Goal: Task Accomplishment & Management: Manage account settings

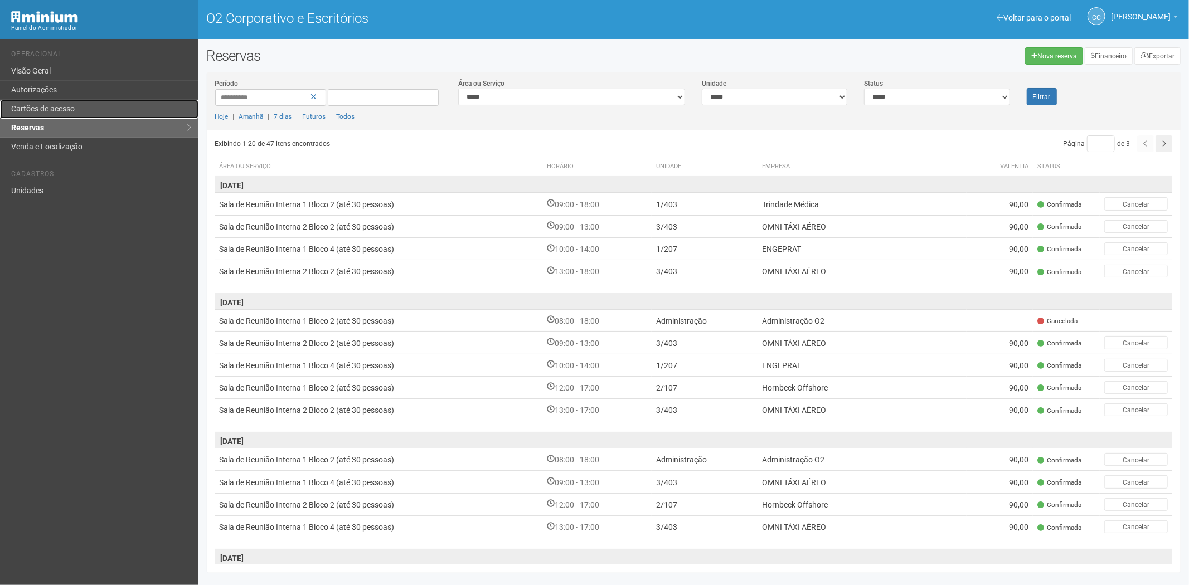
click at [129, 108] on link "Cartões de acesso" at bounding box center [99, 109] width 198 height 19
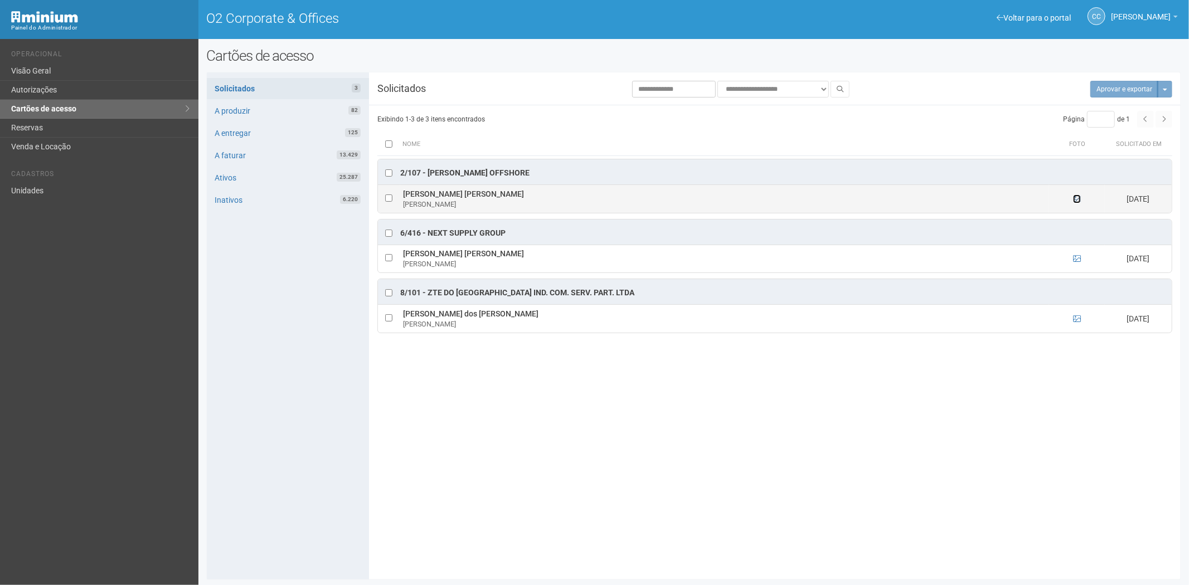
click at [1079, 198] on icon at bounding box center [1077, 199] width 8 height 8
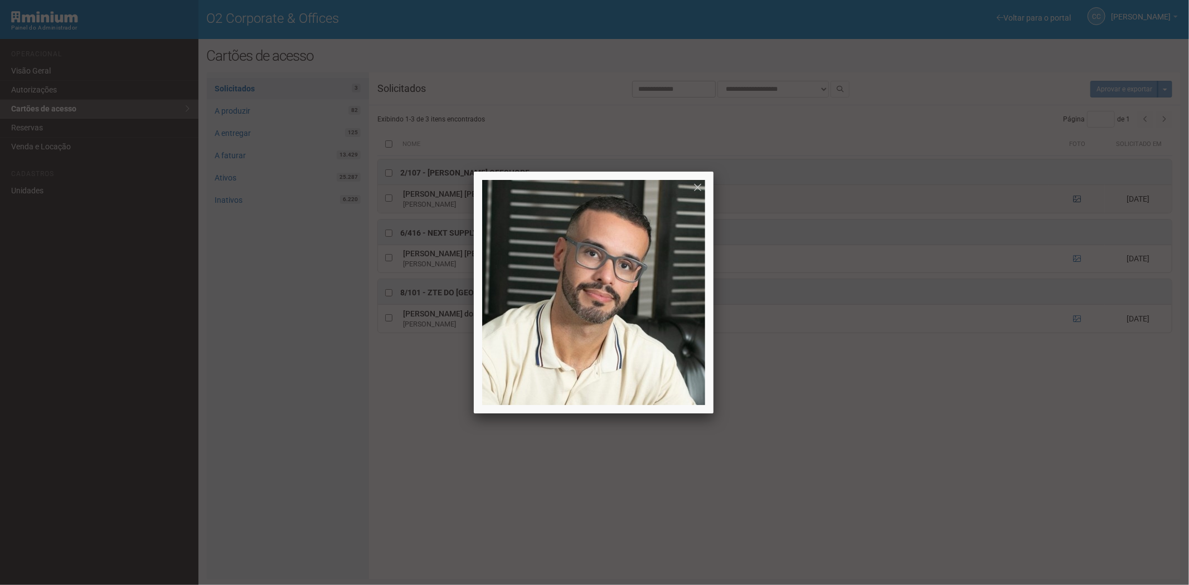
click at [1079, 198] on div at bounding box center [594, 292] width 1189 height 585
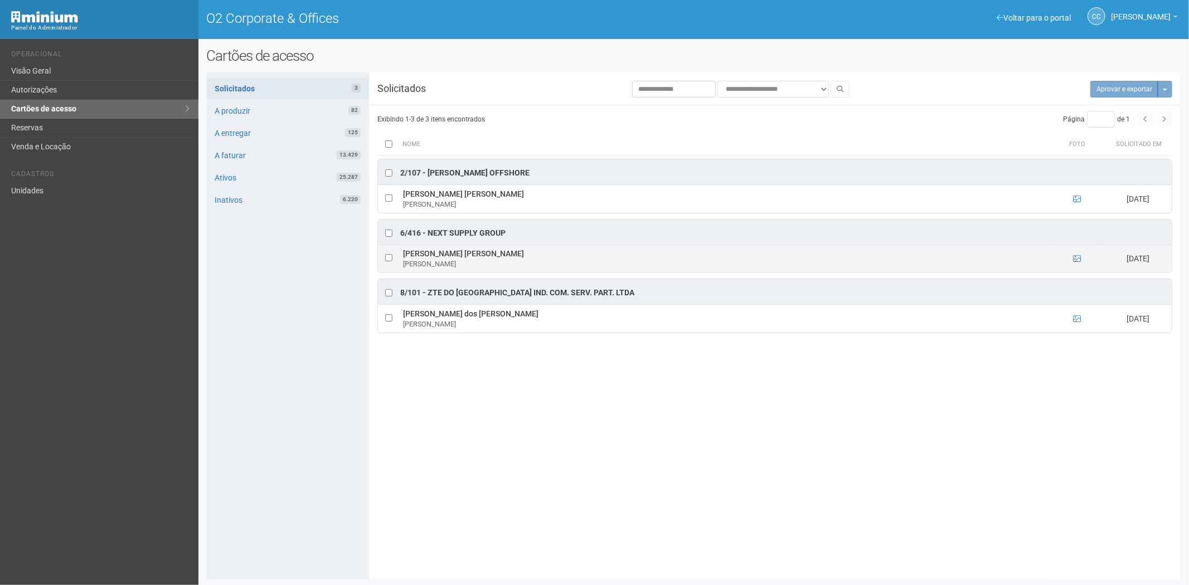
click at [1074, 263] on ng-include at bounding box center [1077, 258] width 8 height 9
click at [1076, 259] on icon at bounding box center [1077, 259] width 8 height 8
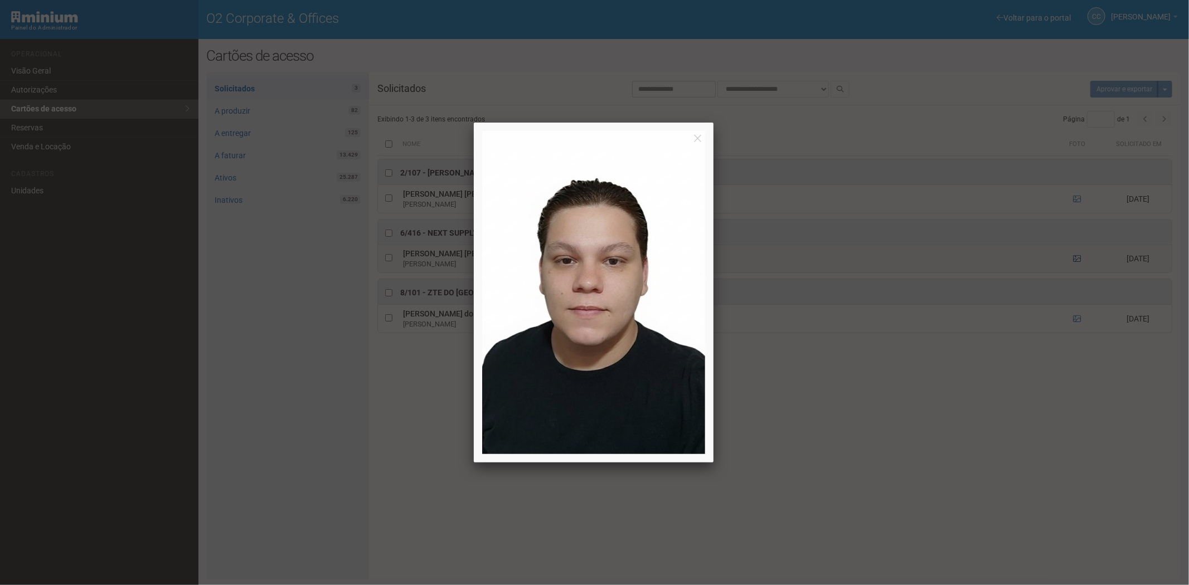
drag, startPoint x: 1076, startPoint y: 259, endPoint x: 1076, endPoint y: 299, distance: 40.7
click at [1076, 258] on div at bounding box center [594, 292] width 1189 height 585
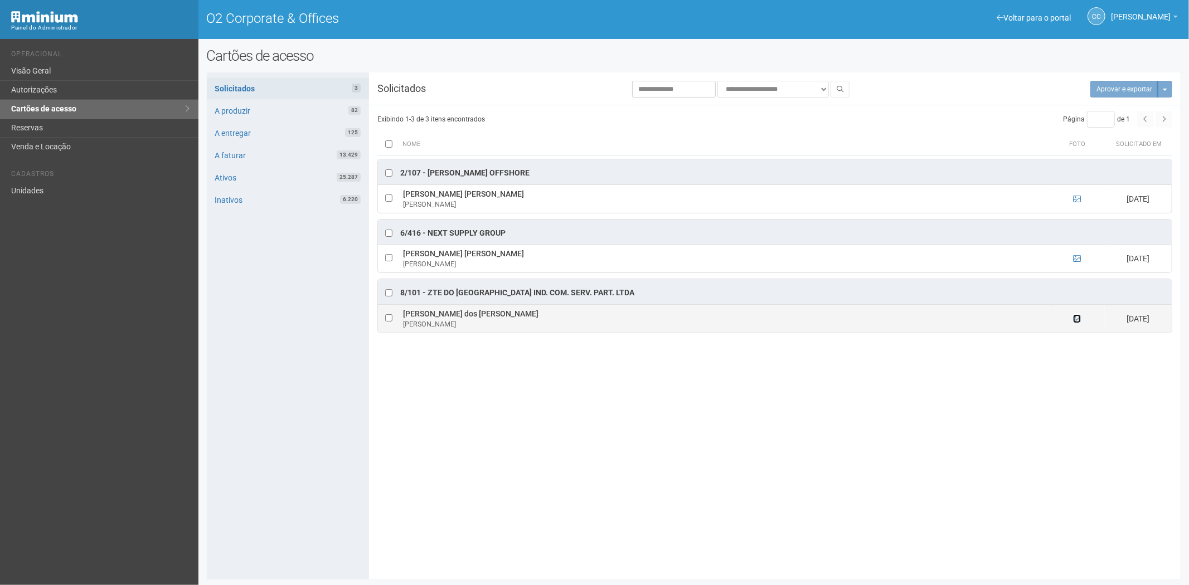
click at [1077, 322] on icon at bounding box center [1077, 319] width 8 height 8
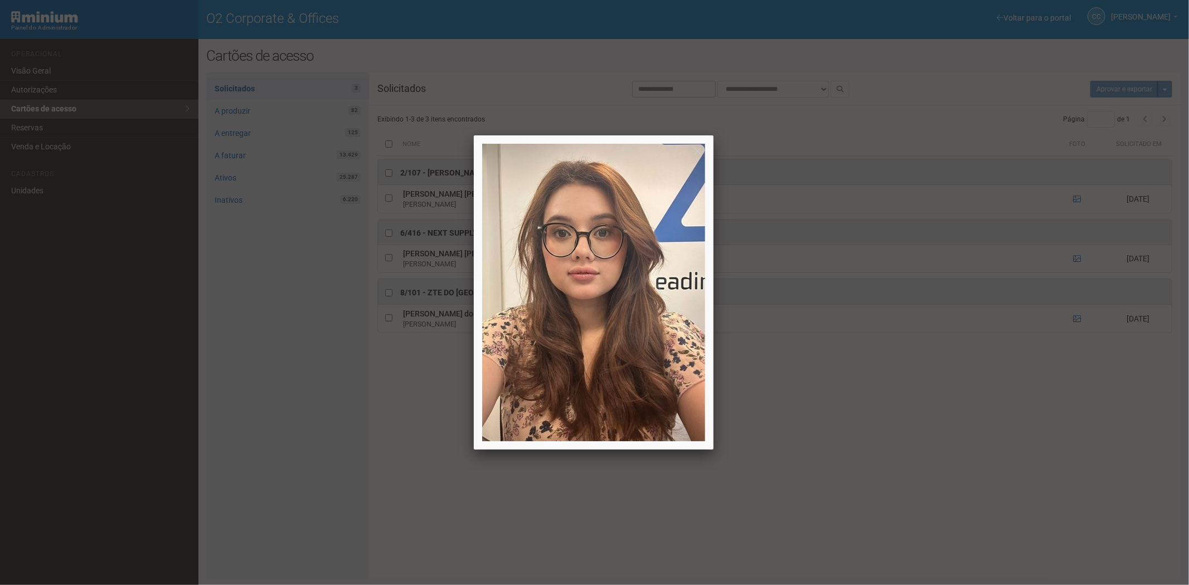
click at [953, 499] on div at bounding box center [594, 292] width 1189 height 585
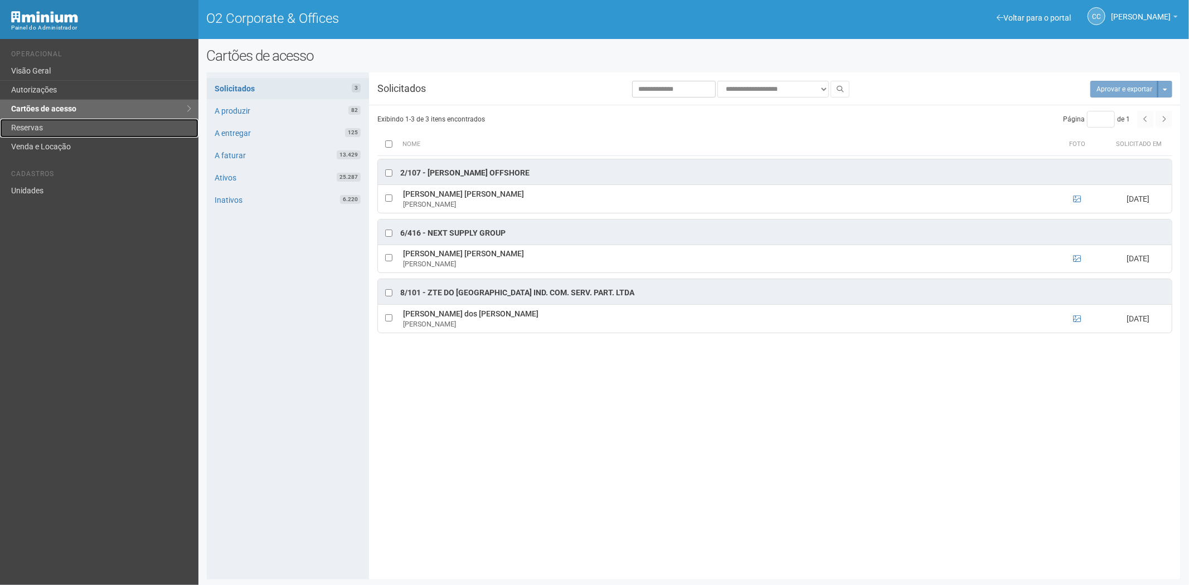
click at [67, 130] on link "Reservas" at bounding box center [99, 128] width 198 height 19
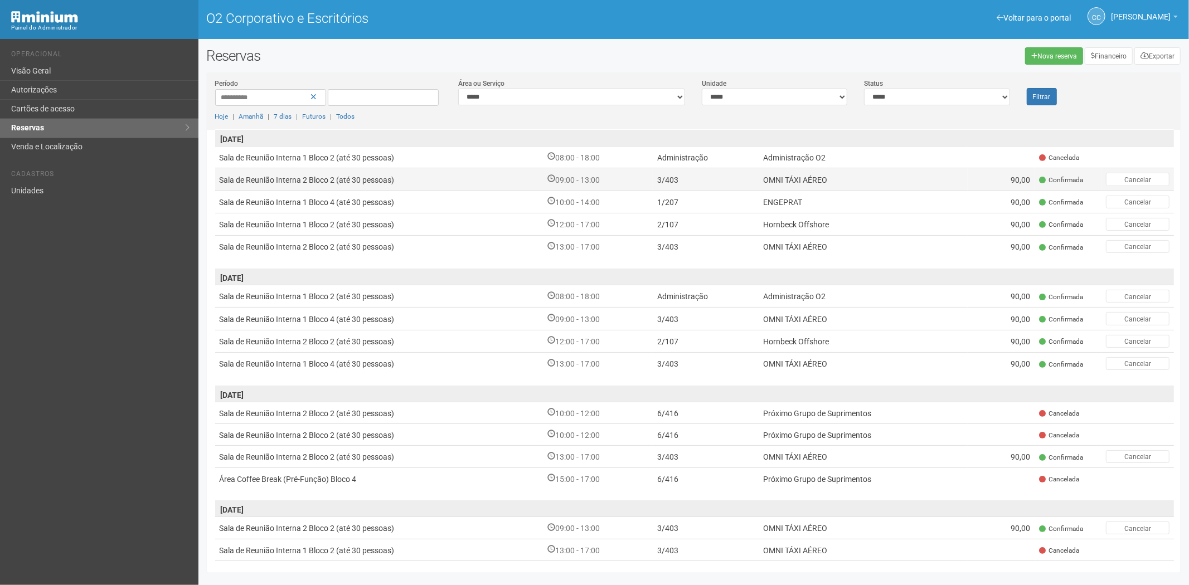
scroll to position [185, 0]
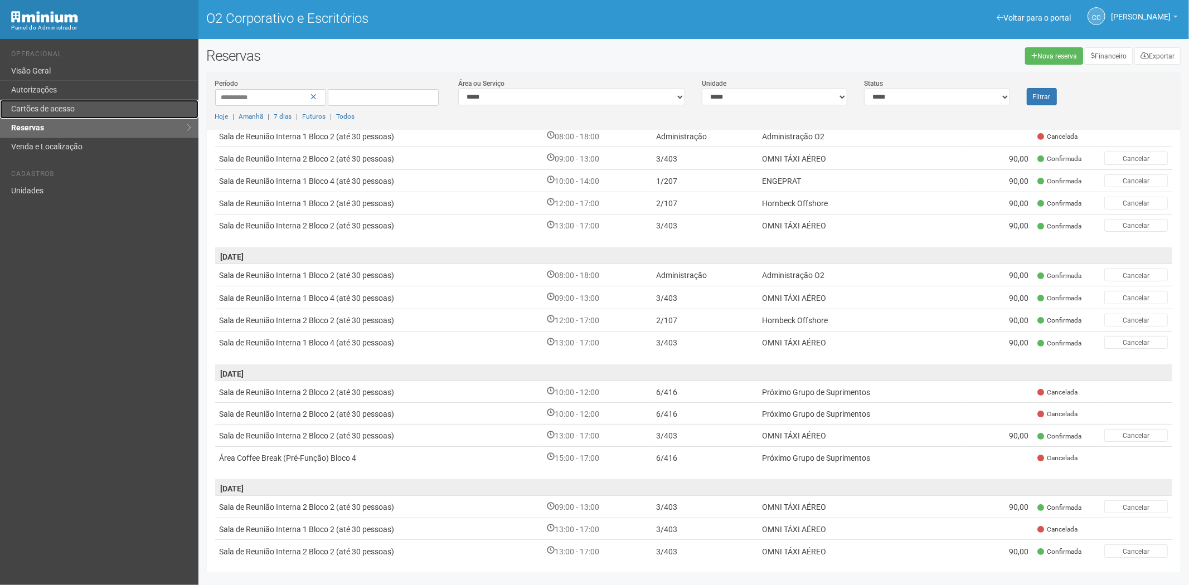
click at [80, 104] on link "Cartões de acesso" at bounding box center [99, 109] width 198 height 19
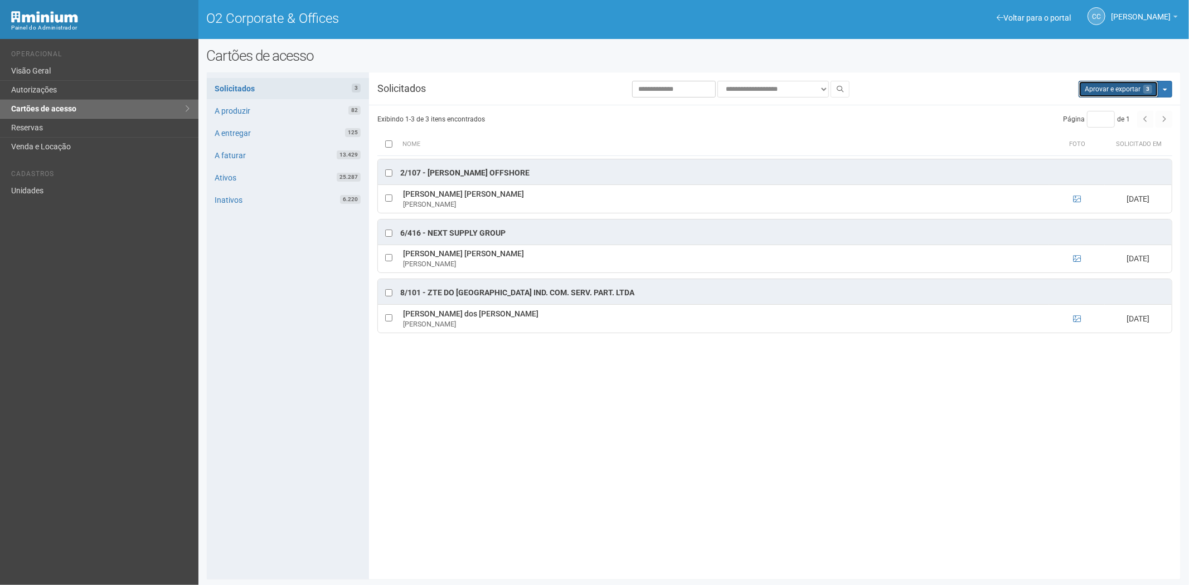
click at [1118, 90] on button "Aprovar e exportar 3" at bounding box center [1119, 89] width 80 height 17
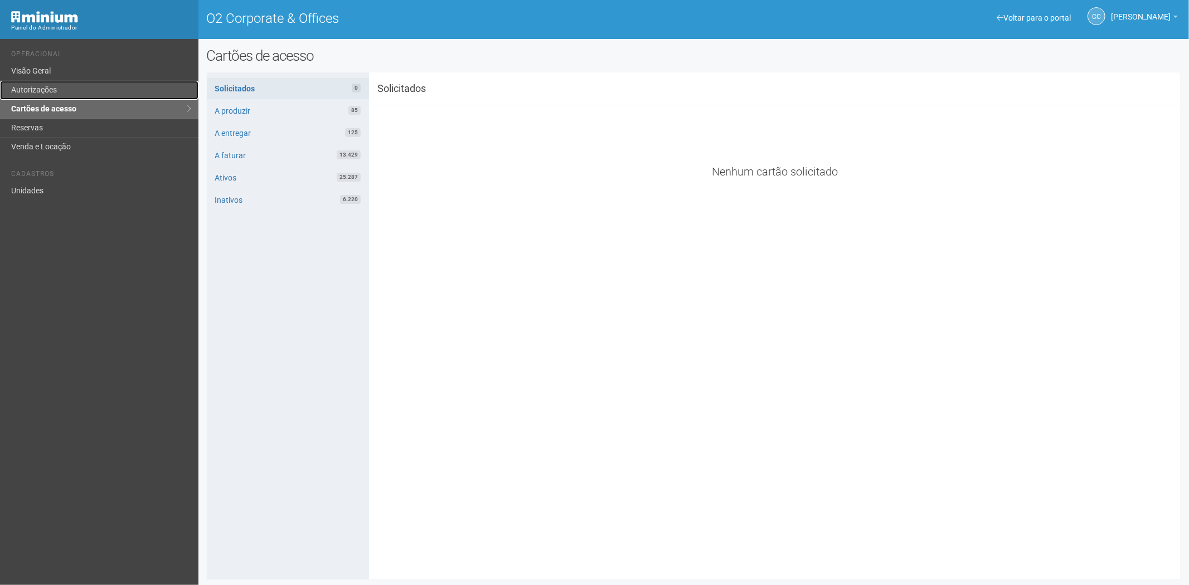
click at [40, 86] on link "Autorizações" at bounding box center [99, 90] width 198 height 19
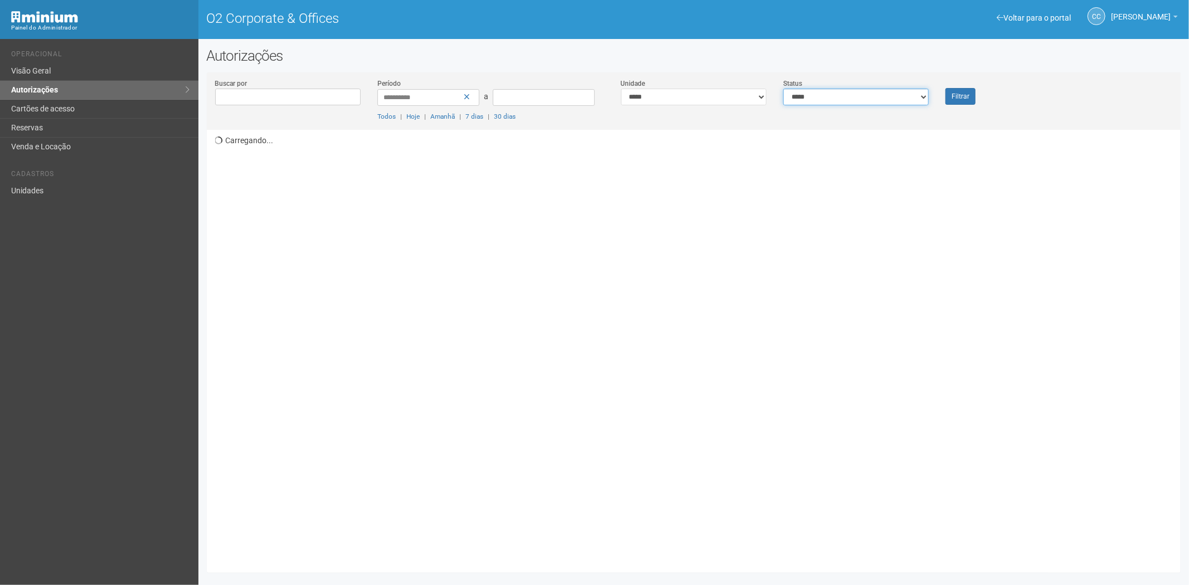
click at [837, 95] on select "**********" at bounding box center [856, 97] width 146 height 17
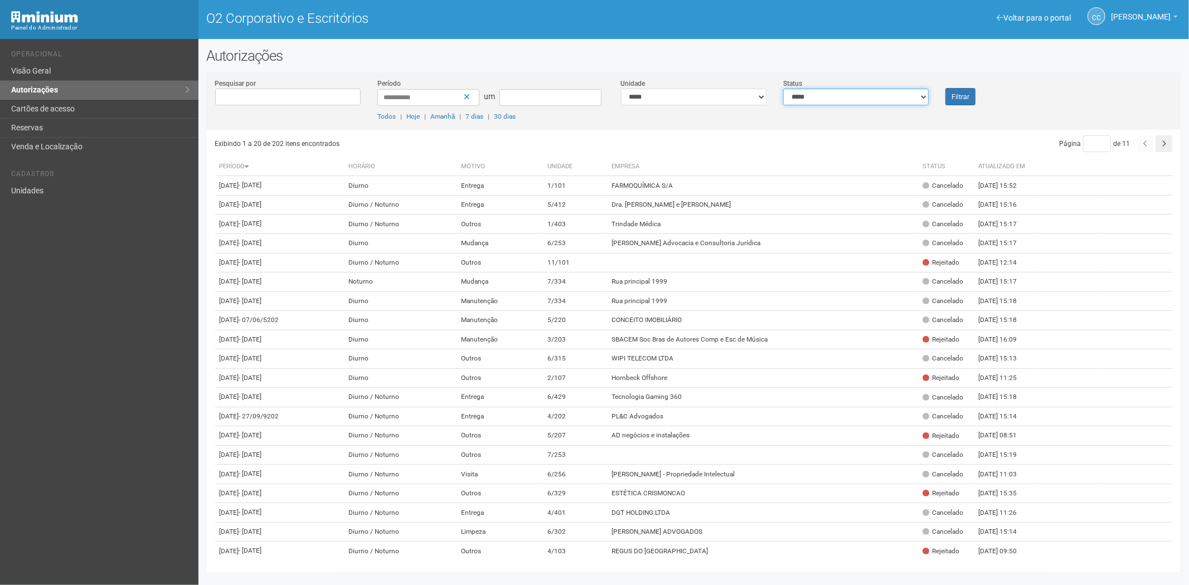
select select "*"
click at [783, 89] on select "**********" at bounding box center [856, 97] width 146 height 17
click at [963, 96] on font "Filtrar" at bounding box center [961, 97] width 18 height 8
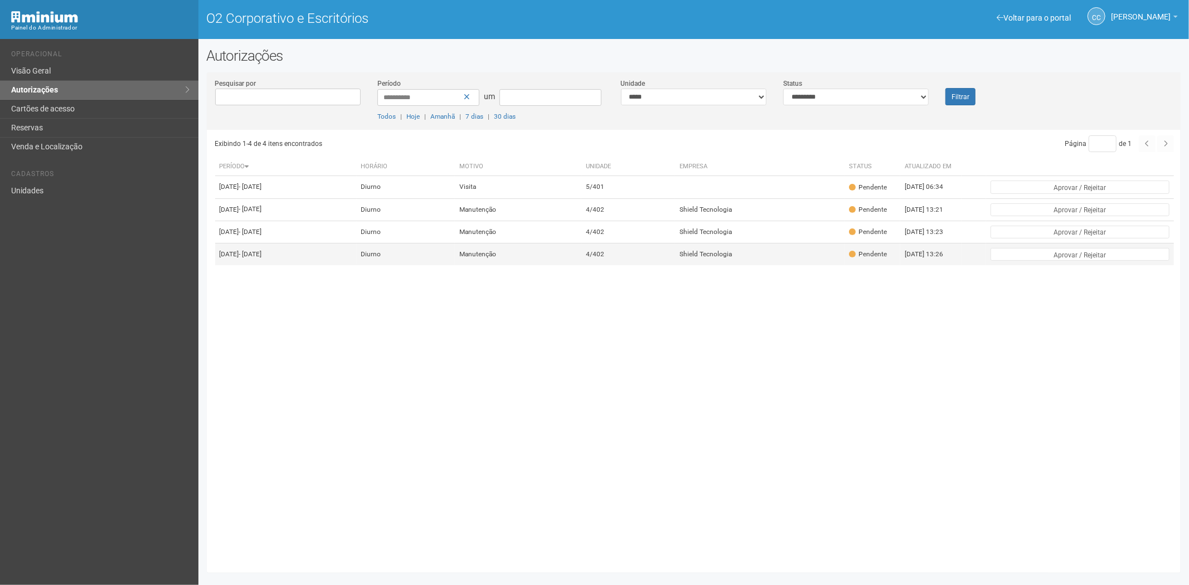
click at [675, 266] on td "4/402" at bounding box center [628, 255] width 94 height 22
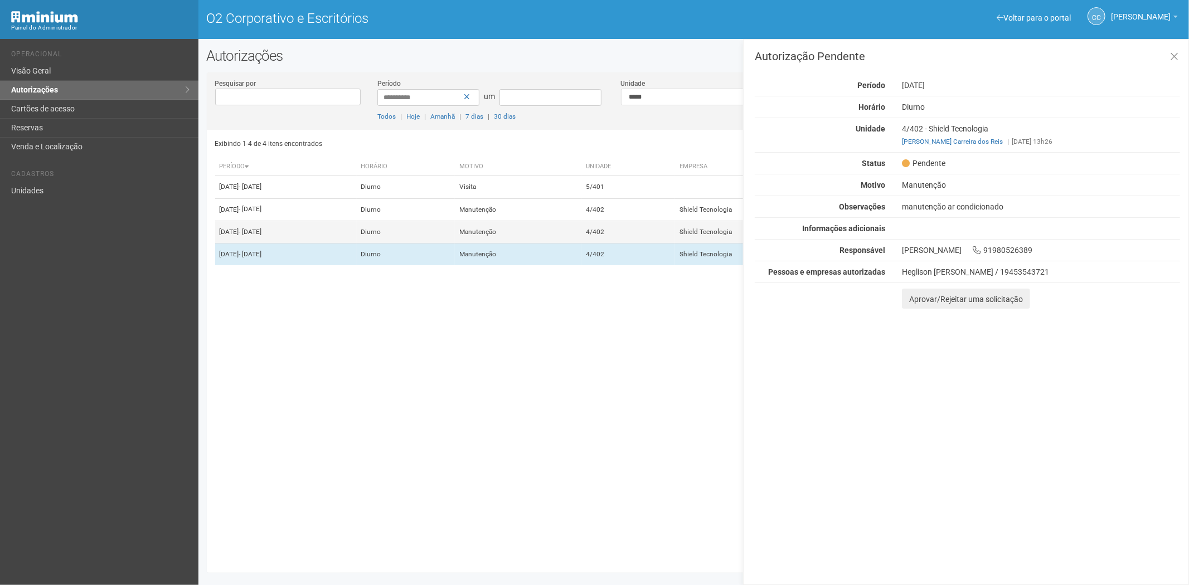
click at [653, 243] on td "4/402" at bounding box center [628, 232] width 94 height 22
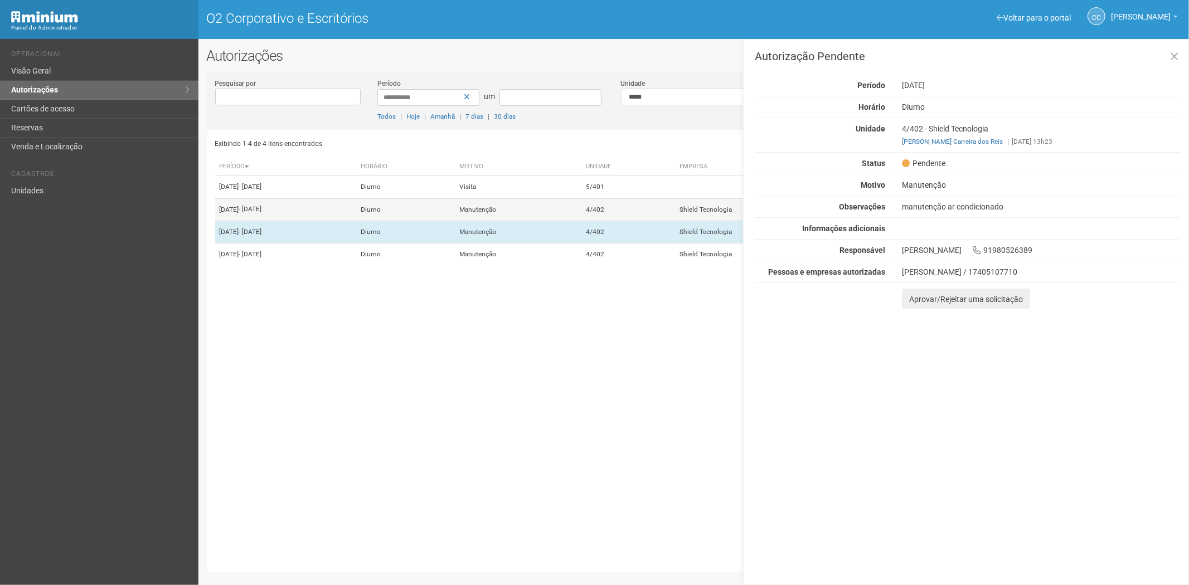
click at [675, 220] on td "4/402" at bounding box center [628, 209] width 94 height 22
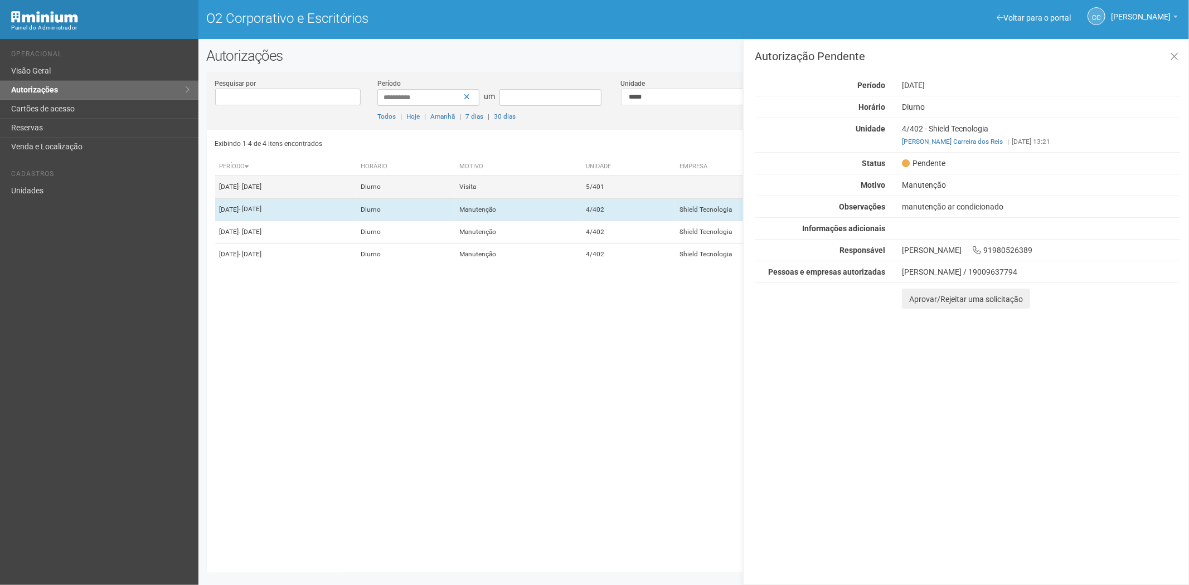
click at [675, 184] on td "5/401" at bounding box center [628, 187] width 94 height 22
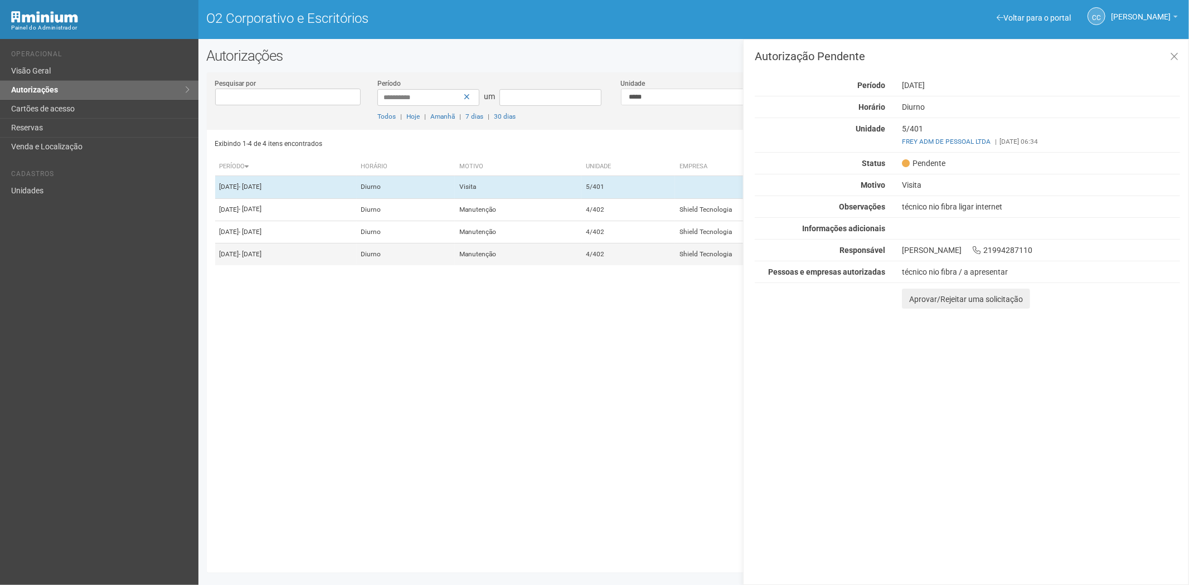
click at [643, 266] on td "4/402" at bounding box center [628, 255] width 94 height 22
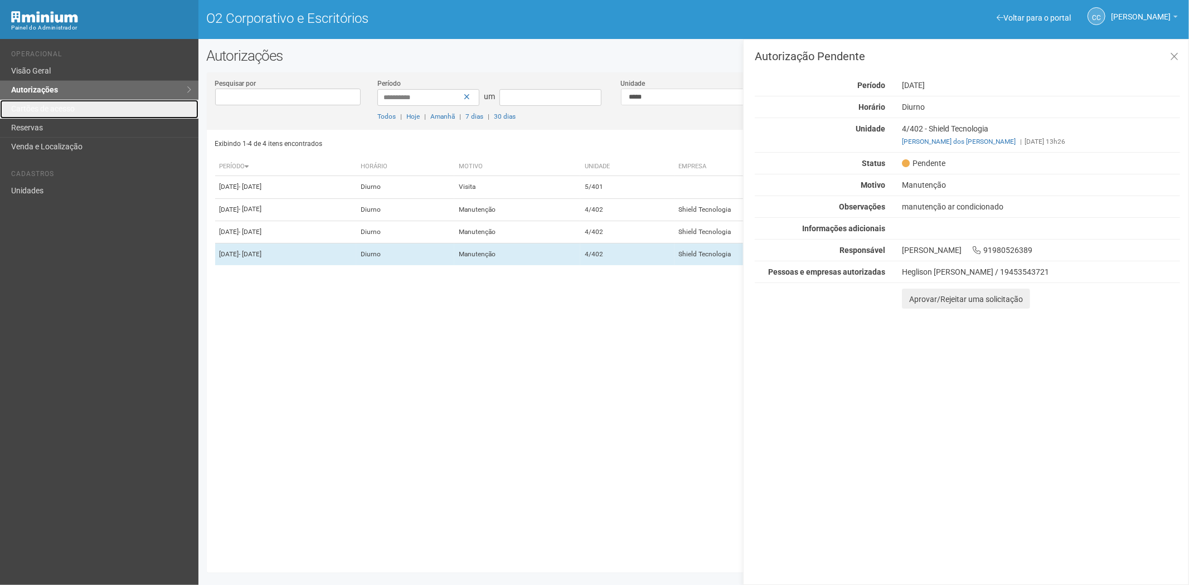
drag, startPoint x: 54, startPoint y: 110, endPoint x: 155, endPoint y: 264, distance: 184.0
click at [53, 110] on font "Cartões de acesso" at bounding box center [43, 108] width 64 height 9
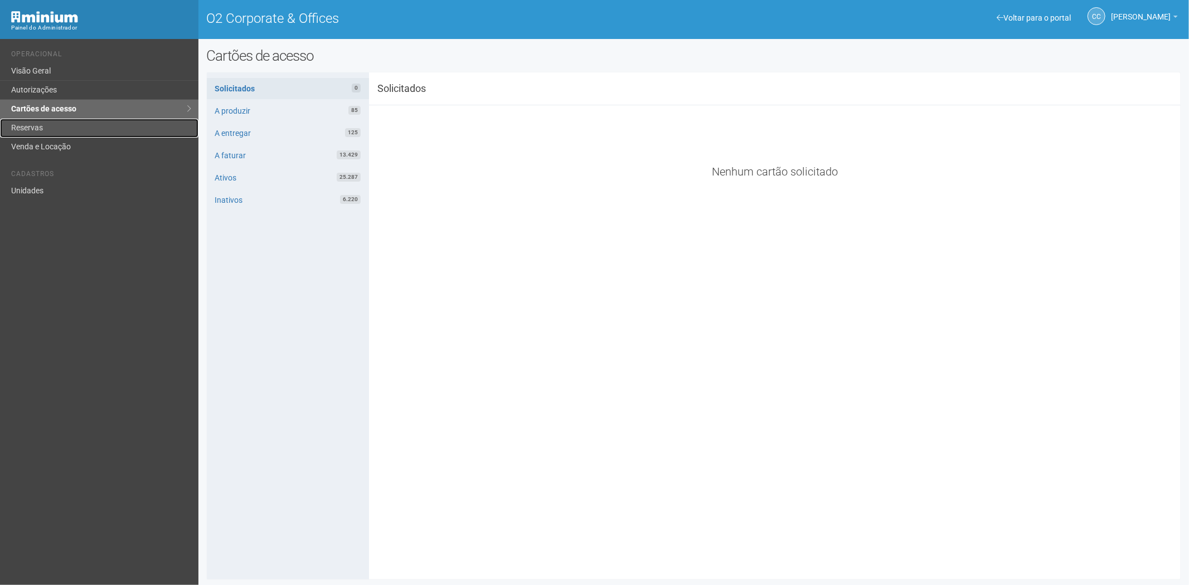
click at [36, 132] on link "Reservas" at bounding box center [99, 128] width 198 height 19
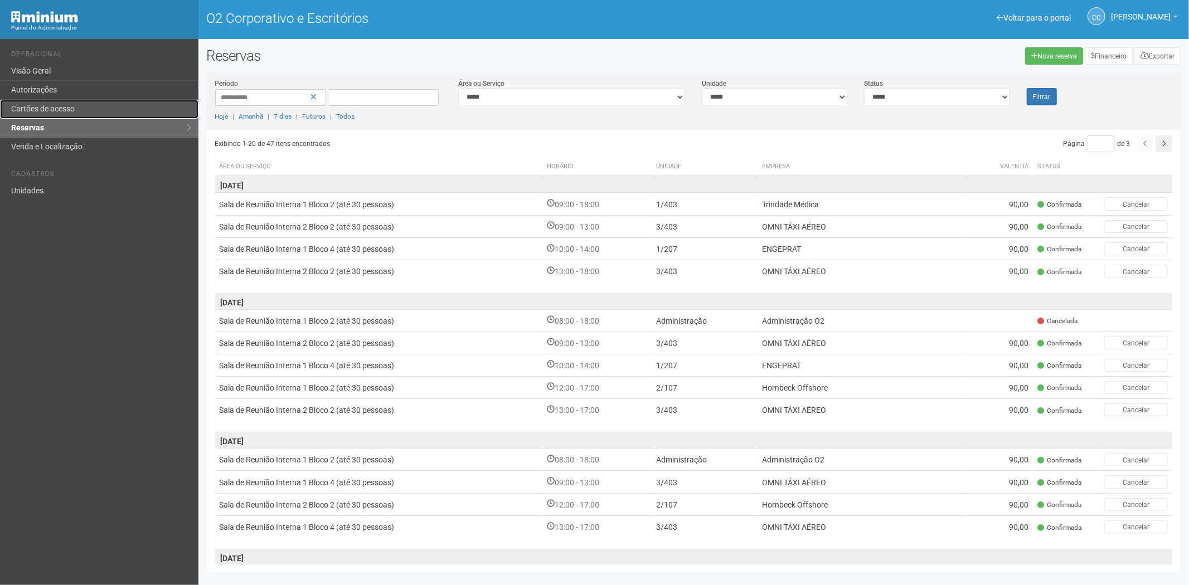
click at [65, 100] on link "Cartões de acesso" at bounding box center [99, 109] width 198 height 19
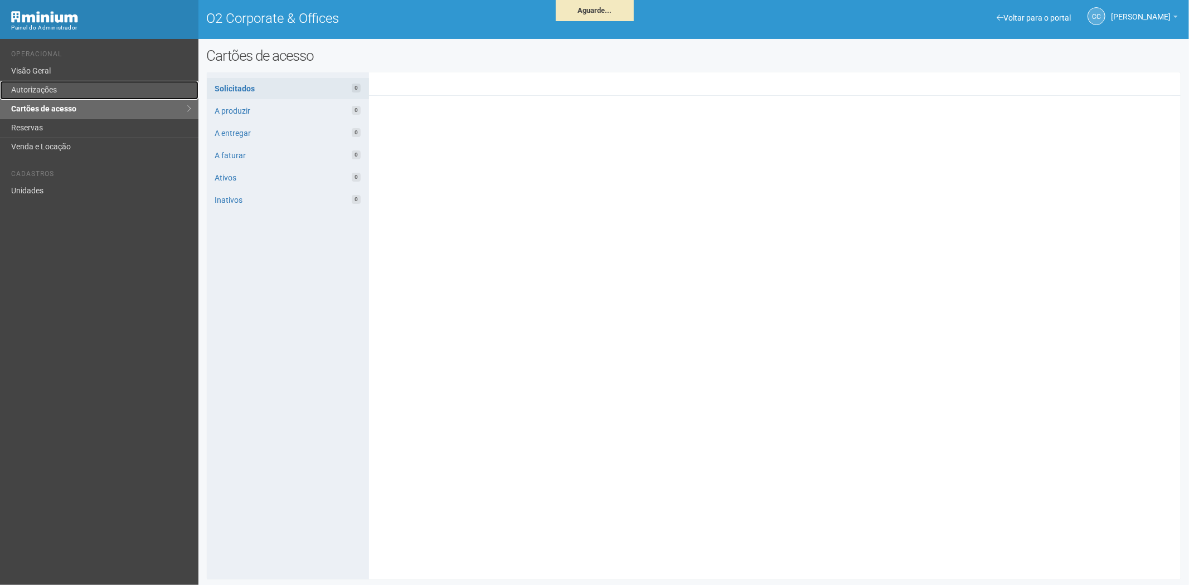
click at [46, 84] on link "Autorizações" at bounding box center [99, 90] width 198 height 19
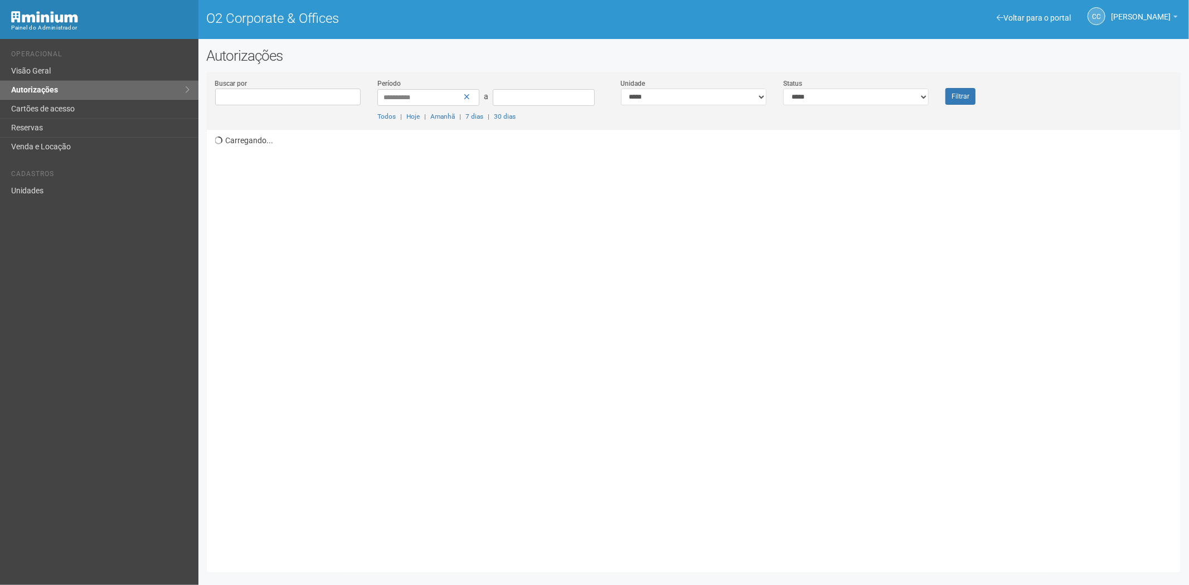
click at [60, 85] on link "Autorizações" at bounding box center [99, 90] width 198 height 19
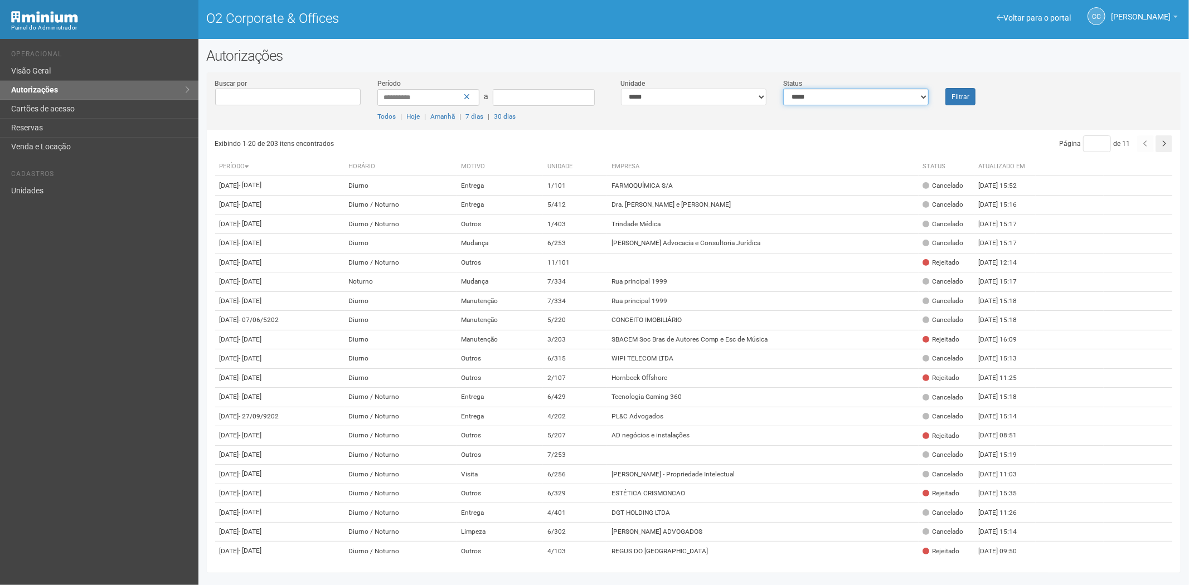
click at [846, 99] on select "**********" at bounding box center [856, 97] width 146 height 17
click at [899, 100] on select "**********" at bounding box center [856, 97] width 146 height 17
select select "*"
click at [783, 89] on select "**********" at bounding box center [856, 97] width 146 height 17
click at [971, 97] on button "Filtrar" at bounding box center [961, 96] width 30 height 17
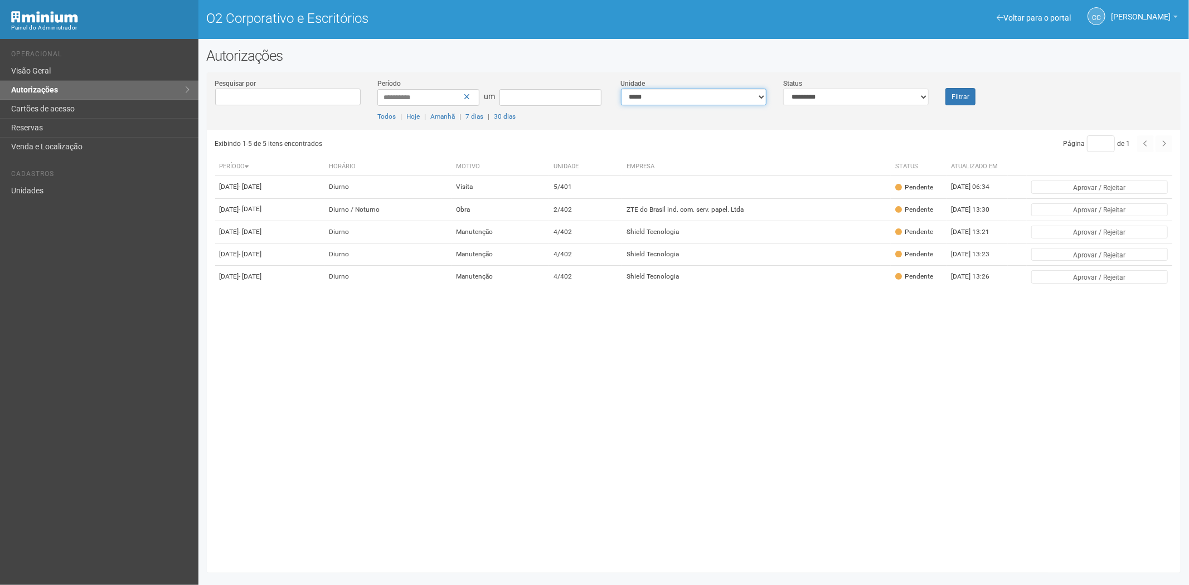
click at [683, 97] on select "**********" at bounding box center [694, 97] width 146 height 17
select select "**********"
click at [906, 97] on select "**********" at bounding box center [856, 97] width 146 height 17
select select "***"
click at [783, 89] on select "**********" at bounding box center [856, 97] width 146 height 17
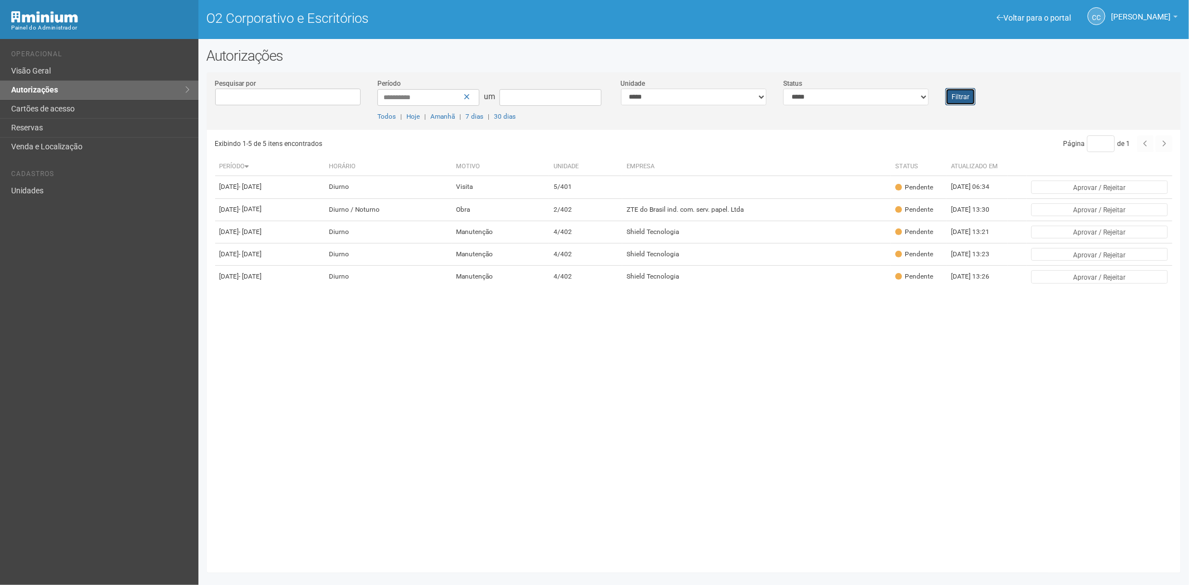
click at [968, 96] on font "Filtrar" at bounding box center [961, 97] width 18 height 8
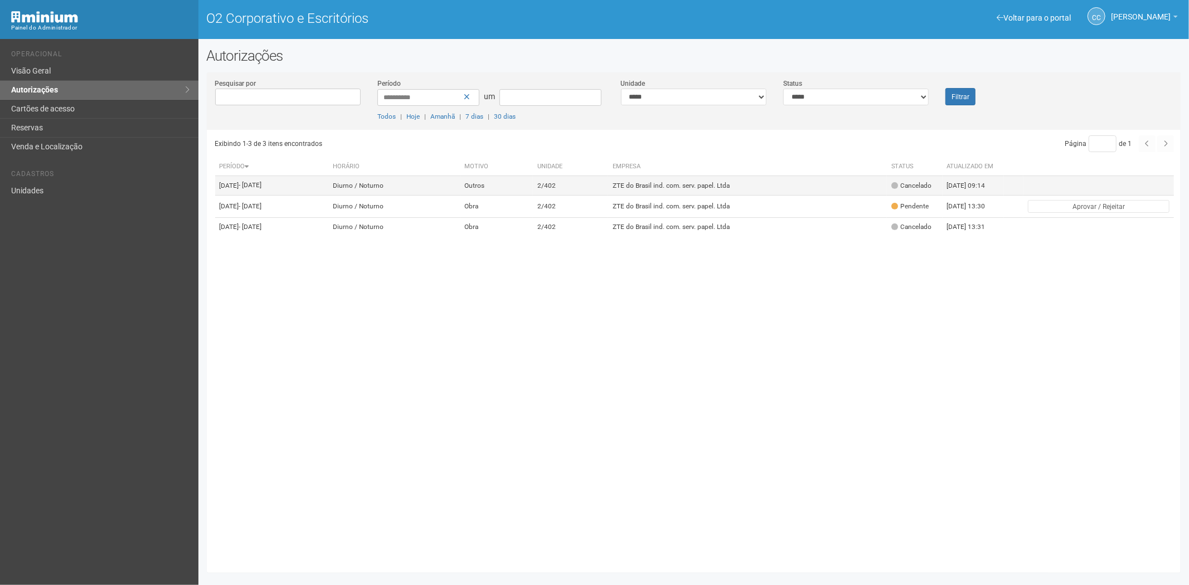
click at [773, 182] on td "ZTE do Brasil ind. com. serv. papel. Ltda" at bounding box center [747, 186] width 279 height 20
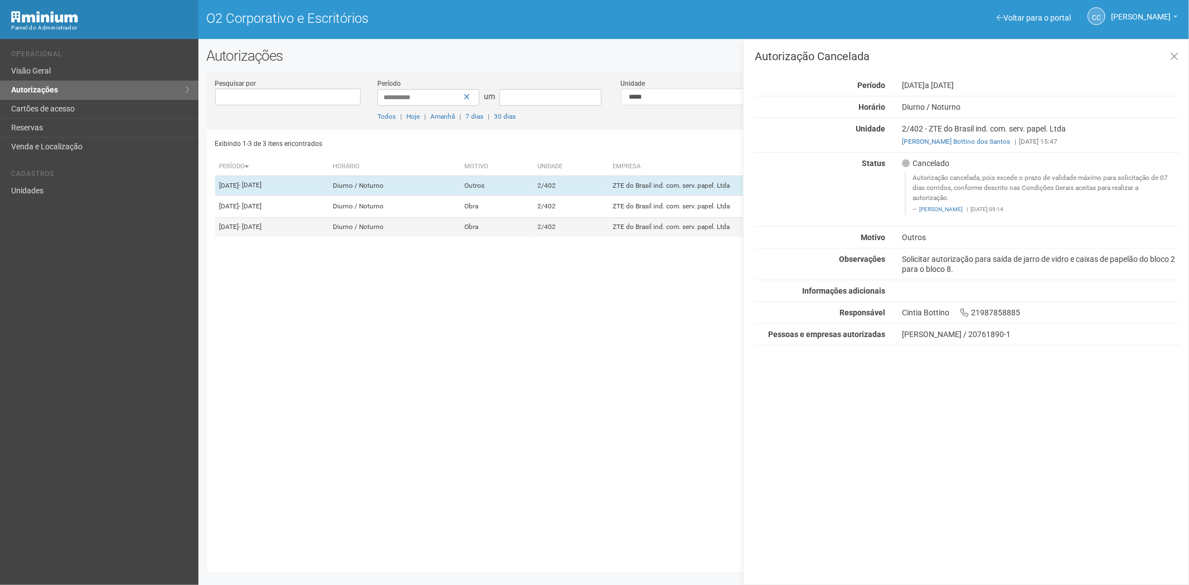
click at [647, 237] on td "ZTE do Brasil ind. com. serv. papel. Ltda" at bounding box center [747, 227] width 279 height 19
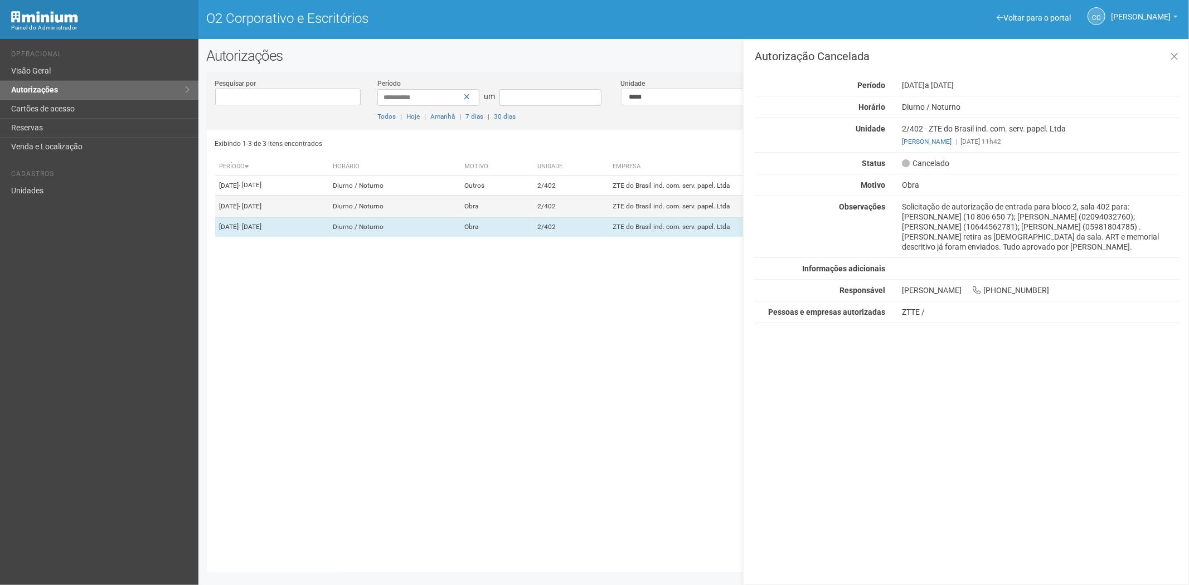
click at [664, 210] on font "ZTE do Brasil ind. com. serv. papel. Ltda" at bounding box center [671, 206] width 117 height 8
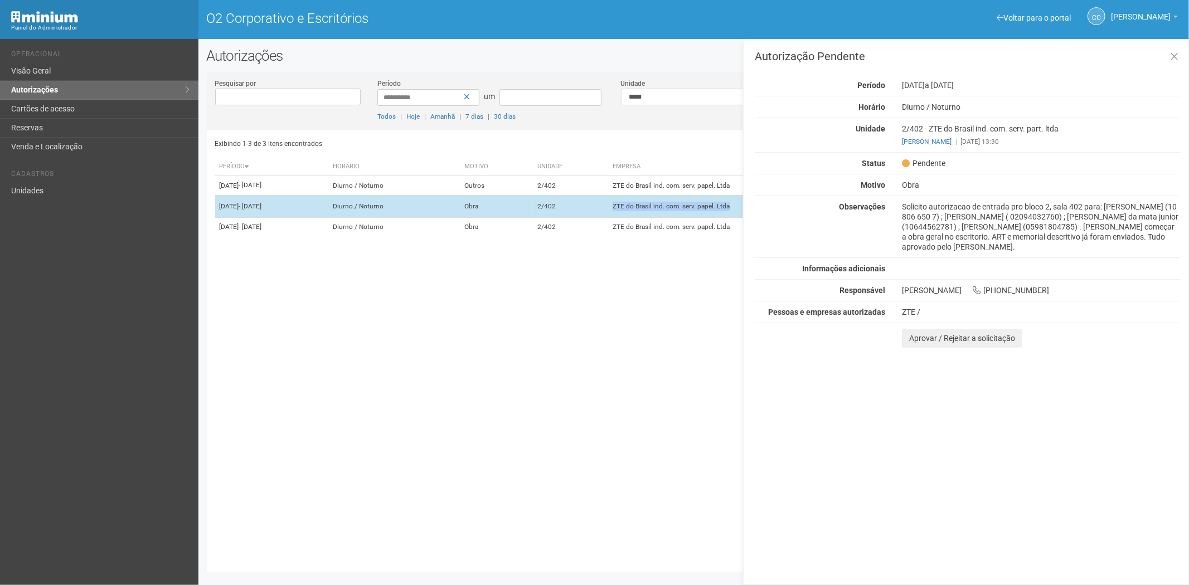
click at [664, 210] on font "ZTE do Brasil ind. com. serv. papel. Ltda" at bounding box center [671, 206] width 117 height 8
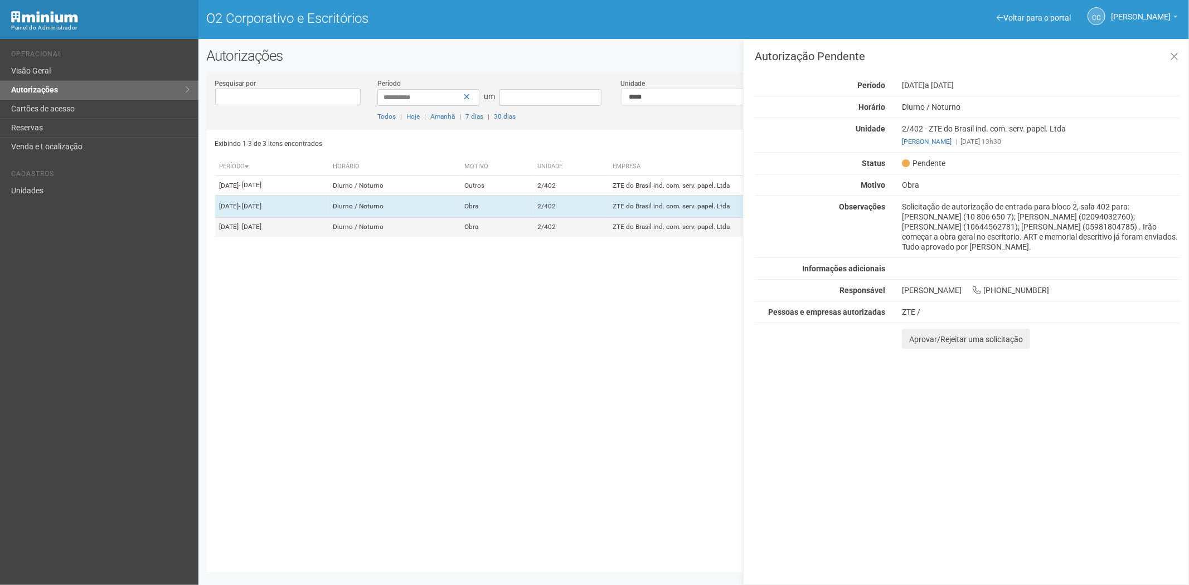
click at [643, 237] on td "ZTE do Brasil ind. com. serv. papel. Ltda" at bounding box center [747, 227] width 279 height 19
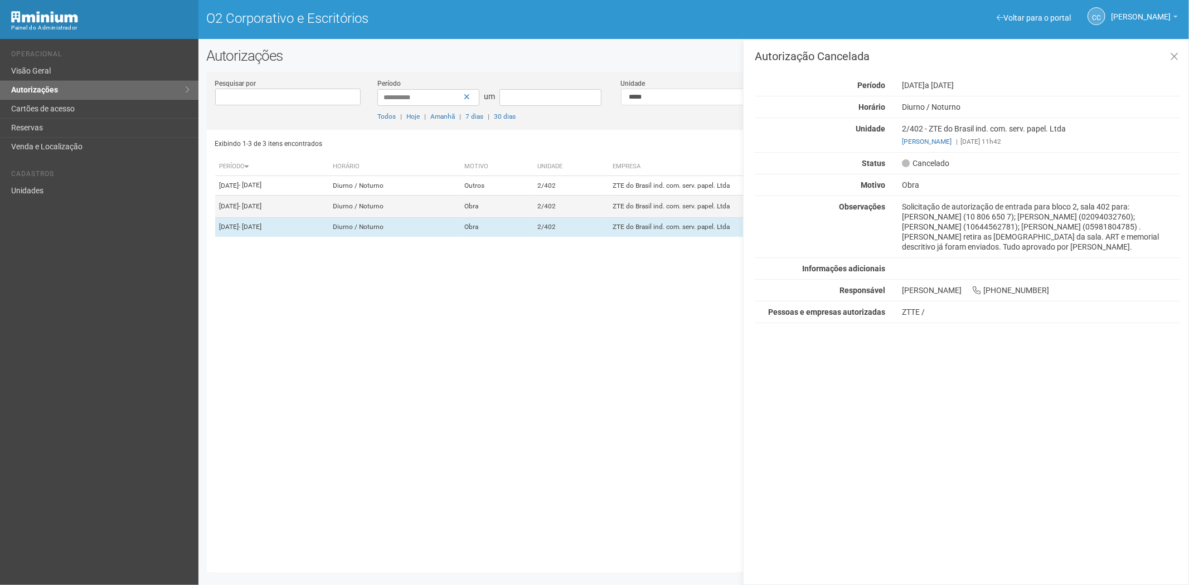
click at [662, 210] on font "ZTE do Brasil ind. com. serv. papel. Ltda" at bounding box center [671, 206] width 117 height 8
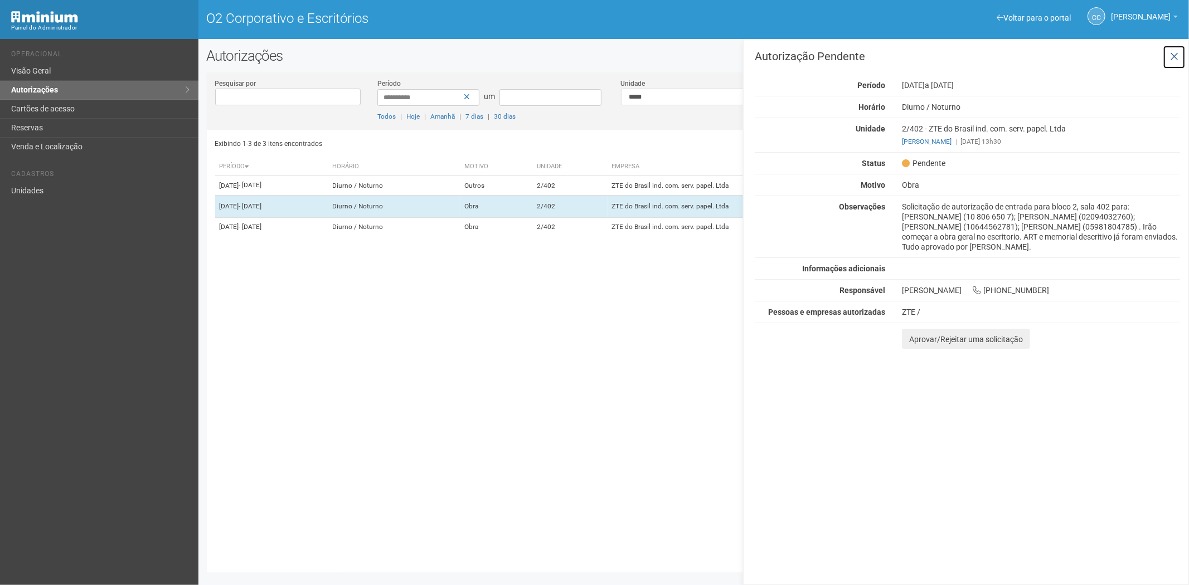
drag, startPoint x: 1172, startPoint y: 54, endPoint x: 1165, endPoint y: 59, distance: 8.8
click at [1172, 54] on icon at bounding box center [1174, 56] width 8 height 11
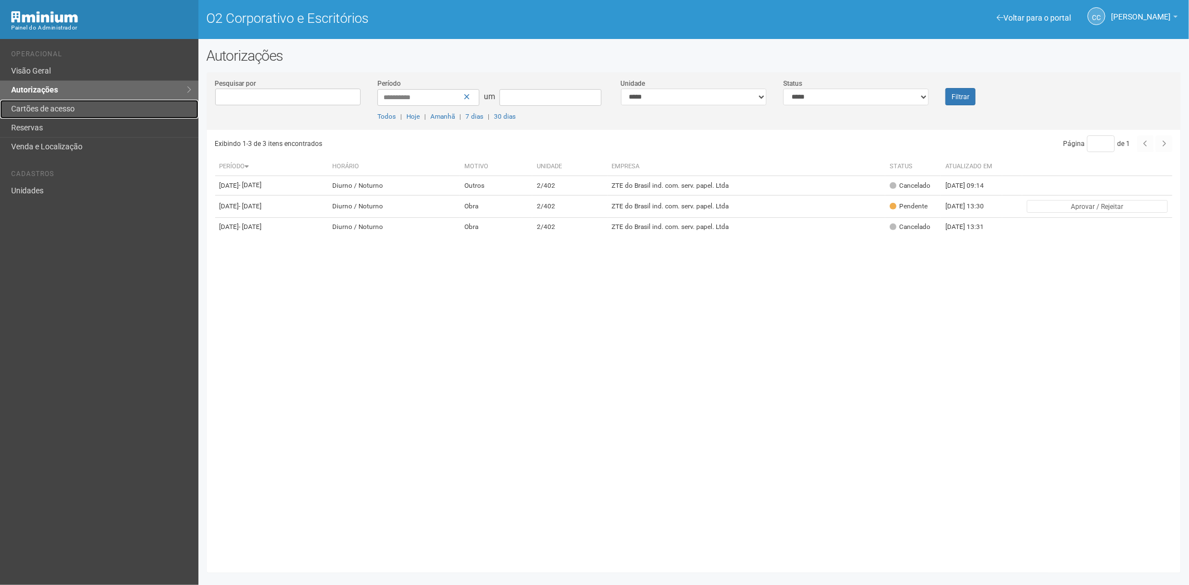
click at [109, 102] on link "Cartões de acesso" at bounding box center [99, 109] width 198 height 19
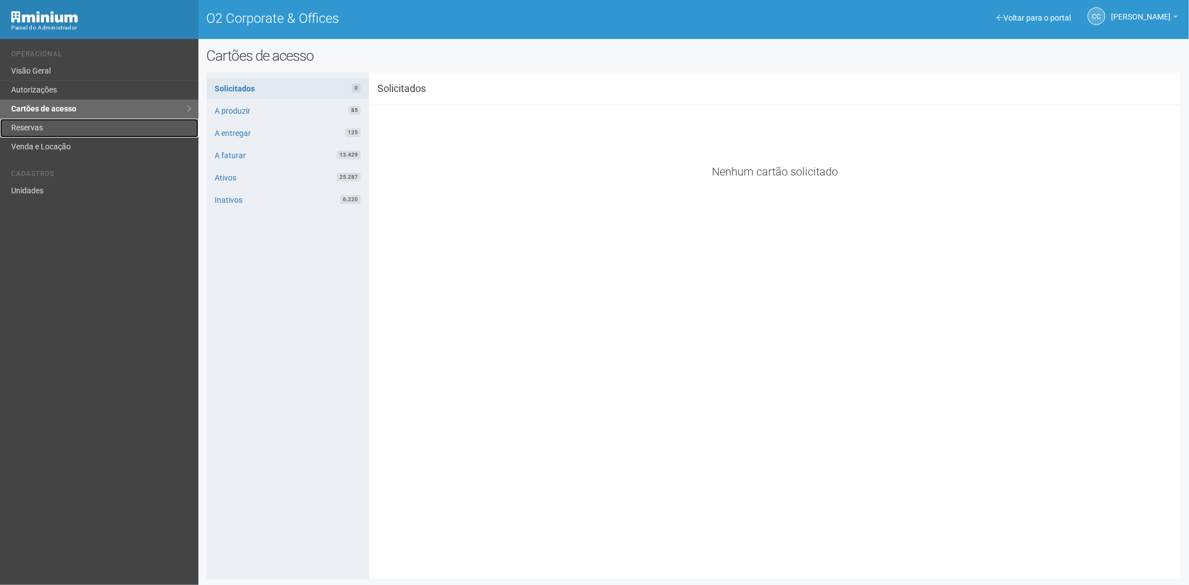
click at [73, 129] on link "Reservas" at bounding box center [99, 128] width 198 height 19
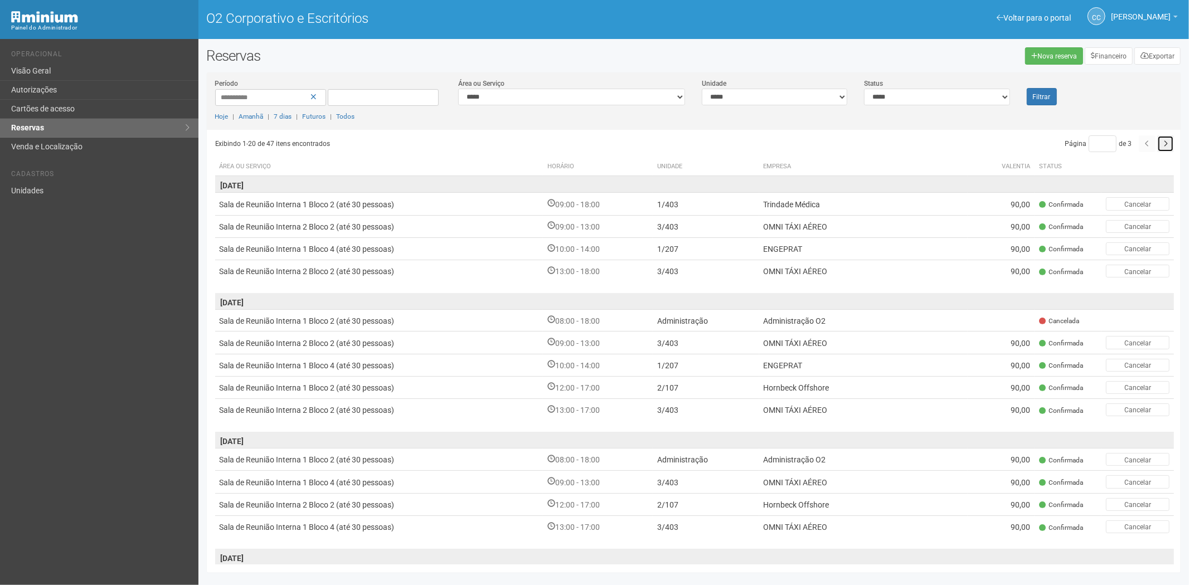
click at [1163, 147] on icon "button" at bounding box center [1165, 143] width 4 height 7
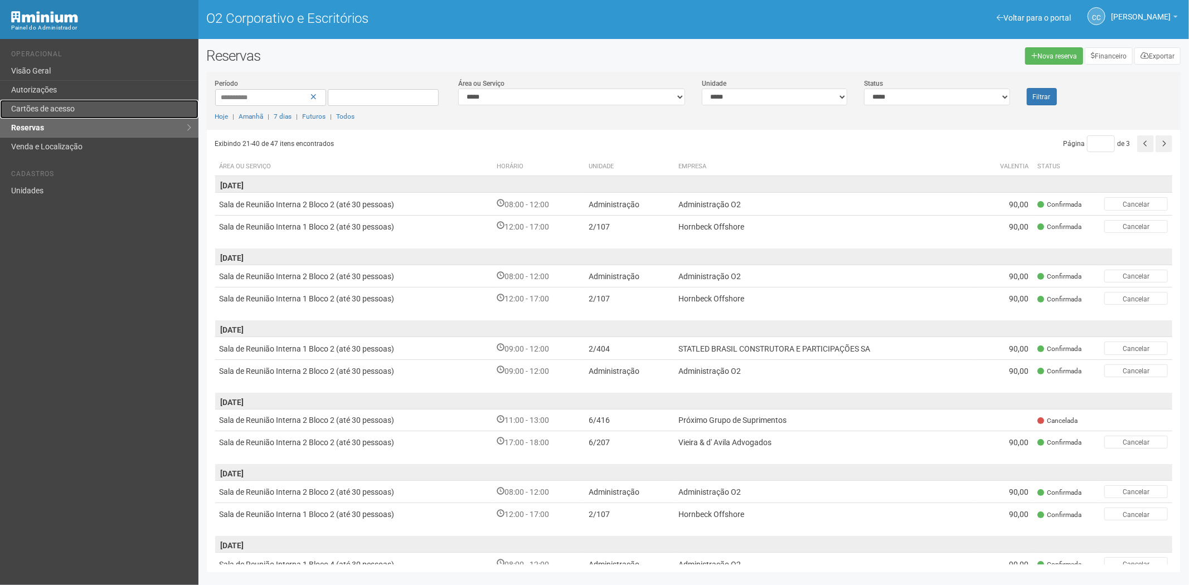
click at [47, 108] on font "Cartões de acesso" at bounding box center [43, 108] width 64 height 9
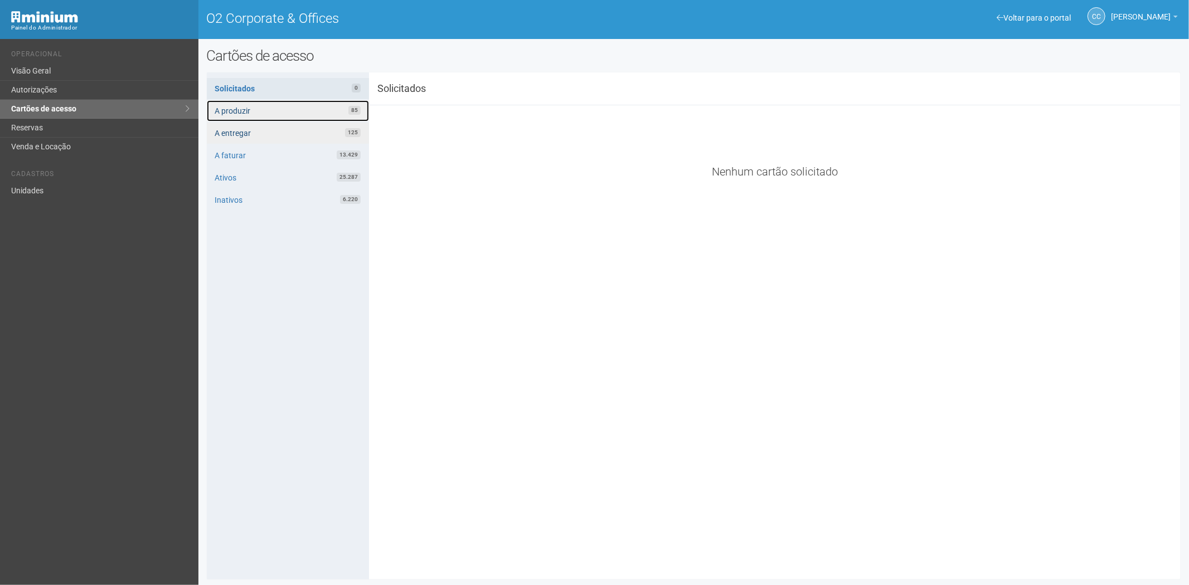
drag, startPoint x: 274, startPoint y: 115, endPoint x: 320, endPoint y: 143, distance: 54.3
click at [274, 115] on link "A produzir 85" at bounding box center [288, 110] width 162 height 21
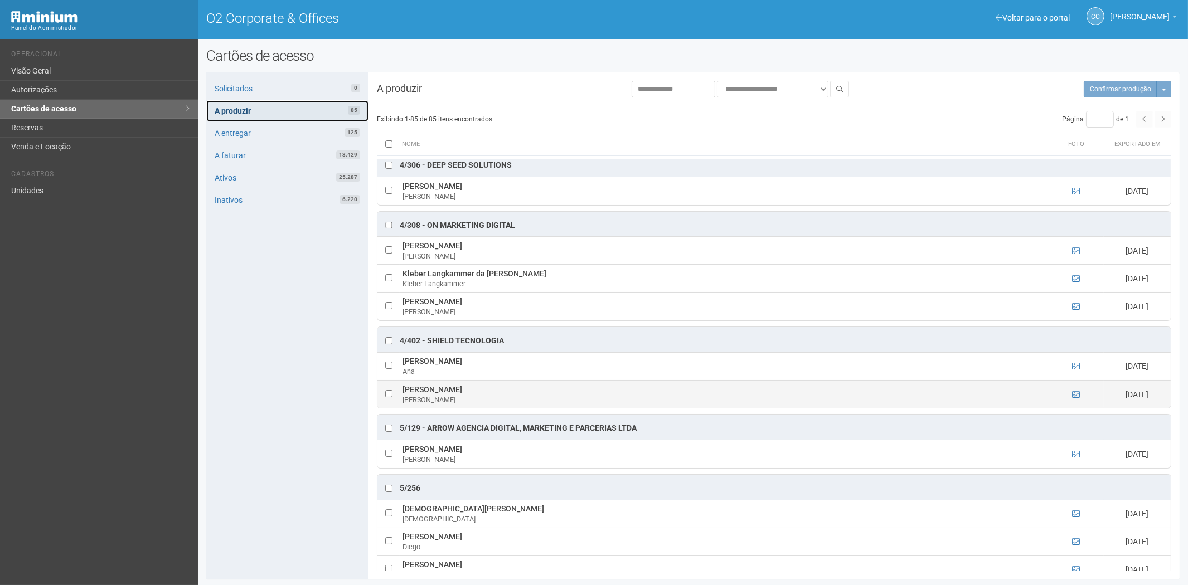
scroll to position [1734, 0]
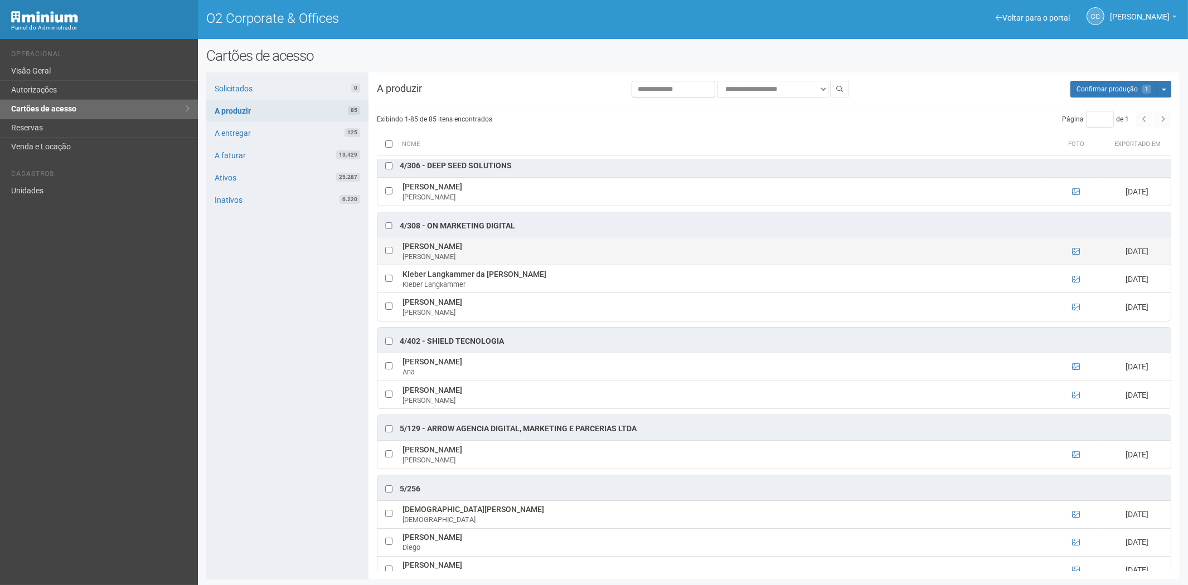
drag, startPoint x: 404, startPoint y: 259, endPoint x: 527, endPoint y: 261, distance: 123.8
click at [534, 261] on td "[PERSON_NAME] Villa Verde [PERSON_NAME]" at bounding box center [724, 251] width 648 height 28
copy td "Edmundo Eugênio Villa Verde Salazar"
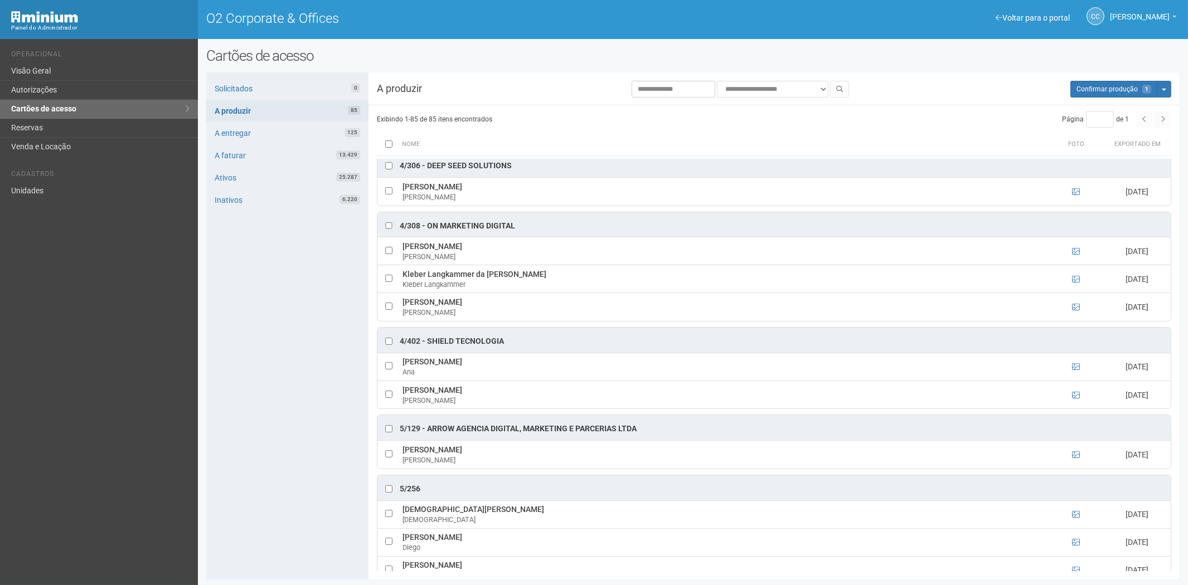
click at [290, 509] on div "Solicitados 0 A produzir 85 A entregar 125 A faturar 13.429 Ativos 25.287 Inati…" at bounding box center [287, 325] width 162 height 507
click at [387, 293] on td at bounding box center [388, 279] width 22 height 28
click at [393, 290] on td at bounding box center [388, 279] width 22 height 28
drag, startPoint x: 403, startPoint y: 287, endPoint x: 474, endPoint y: 288, distance: 71.9
click at [506, 282] on td "Kleber Langkammer da Silva Kleber Langkammer" at bounding box center [724, 279] width 648 height 28
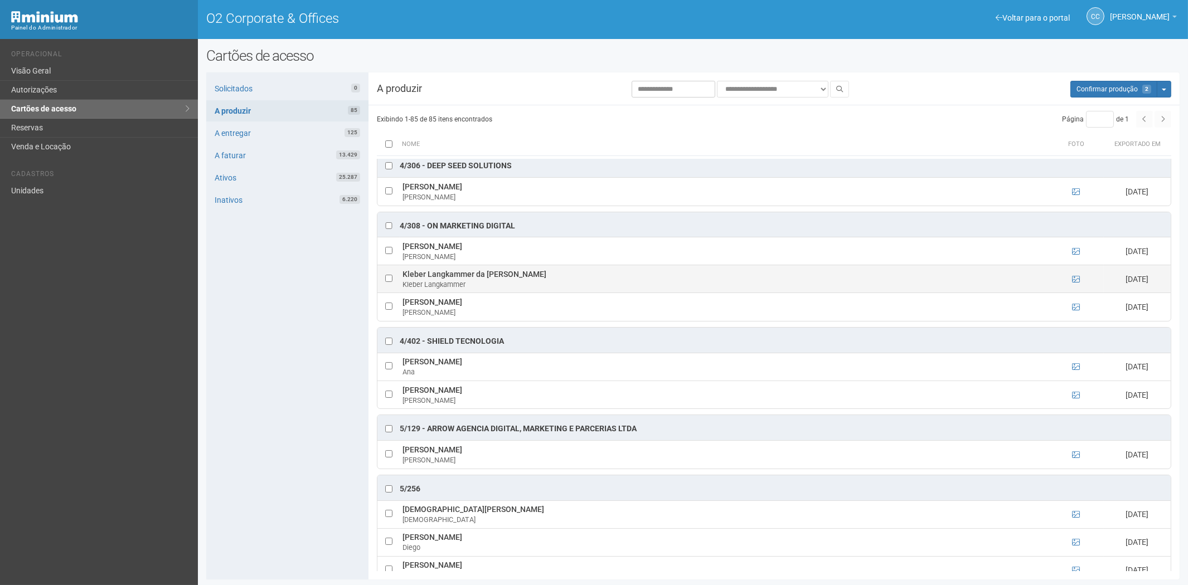
copy td "Kleber Langkammer da Silva"
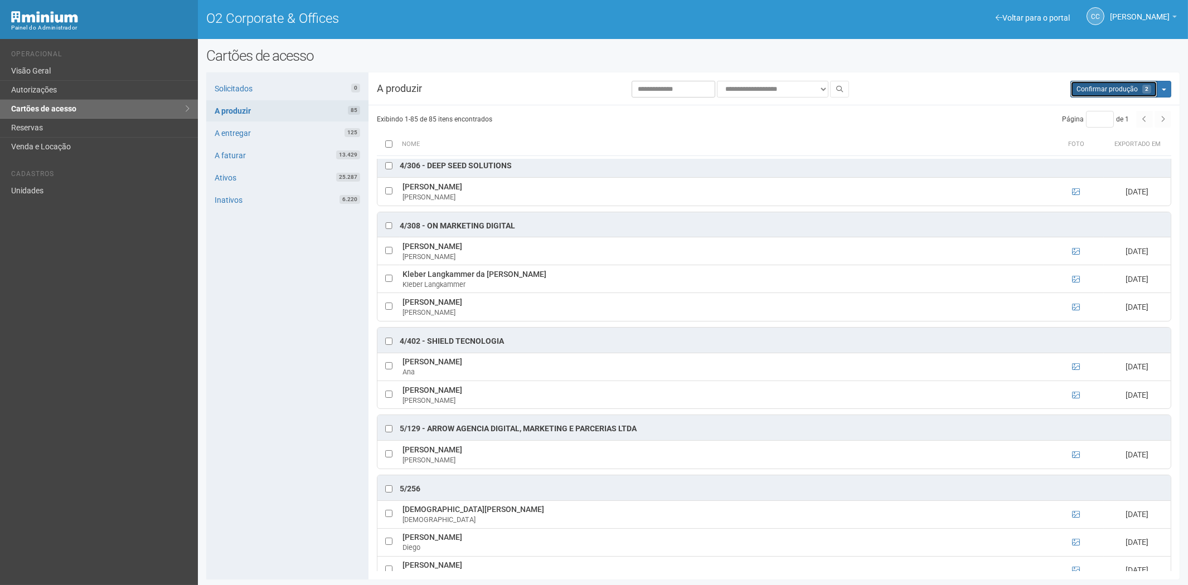
click at [1118, 90] on span "Confirmar produção" at bounding box center [1107, 89] width 61 height 8
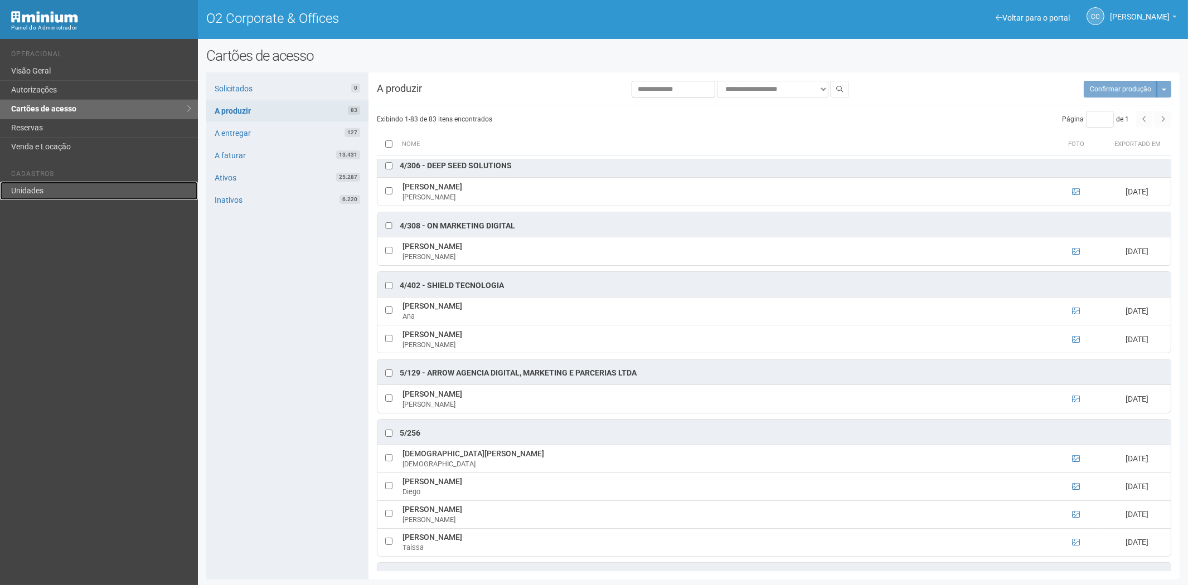
click at [50, 188] on link "Unidades" at bounding box center [99, 191] width 198 height 18
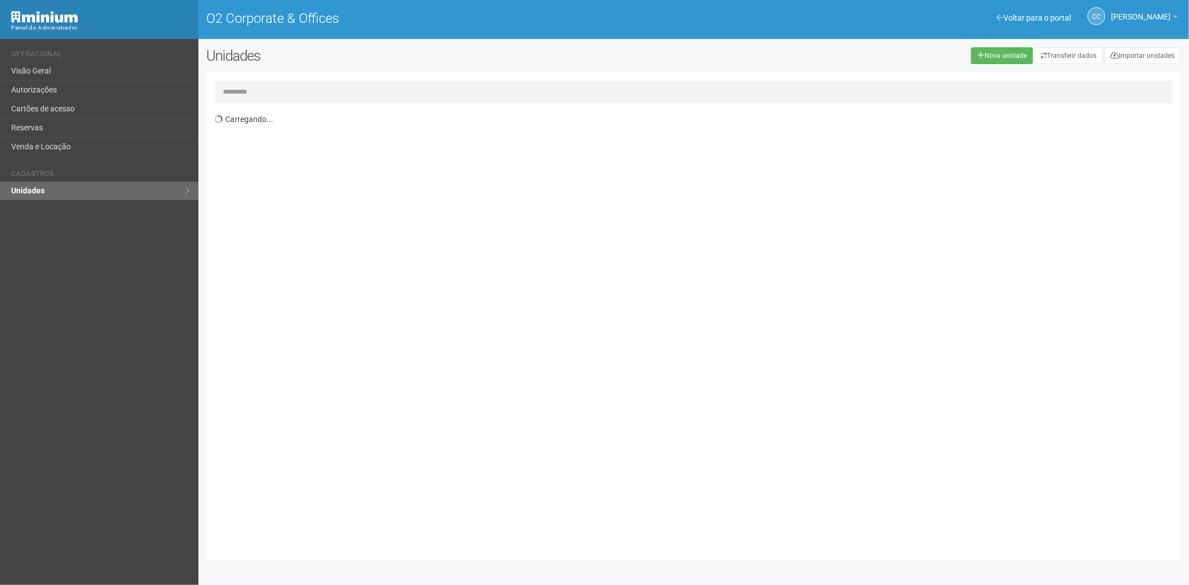
click at [304, 91] on input "text" at bounding box center [694, 92] width 958 height 22
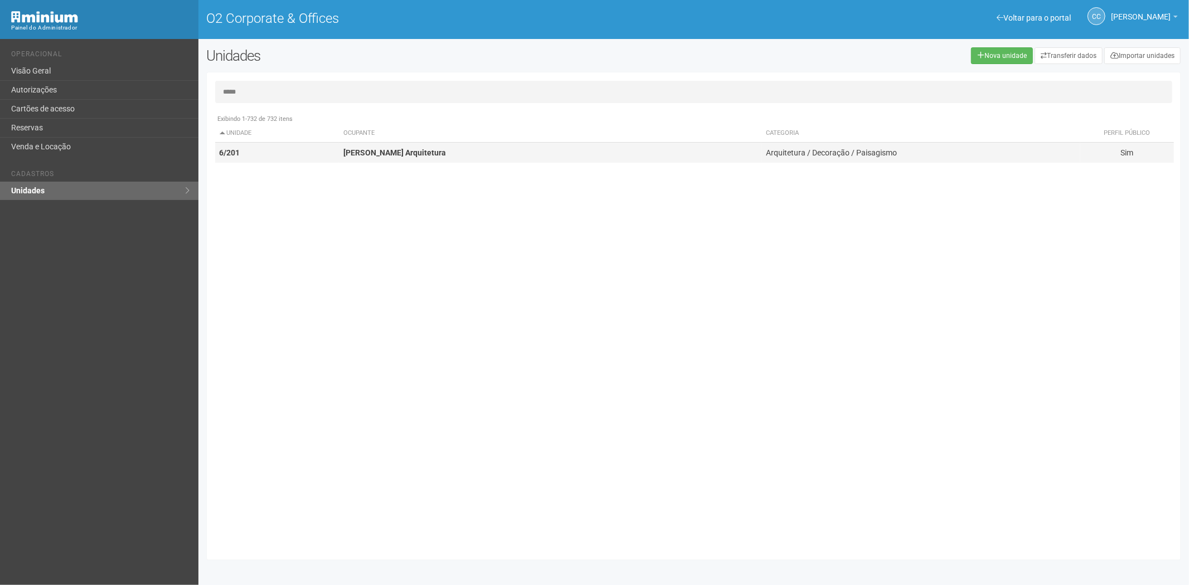
type input "*****"
click at [394, 159] on td "[PERSON_NAME] Arquitetura" at bounding box center [550, 153] width 423 height 21
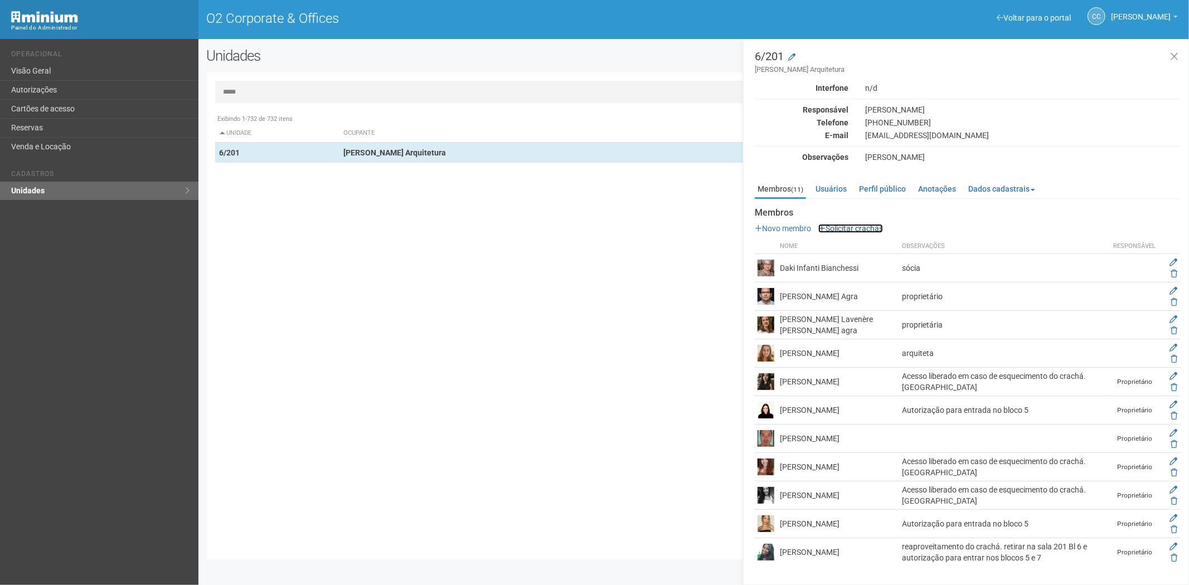
click at [877, 229] on link "Solicitar crachás" at bounding box center [850, 228] width 65 height 9
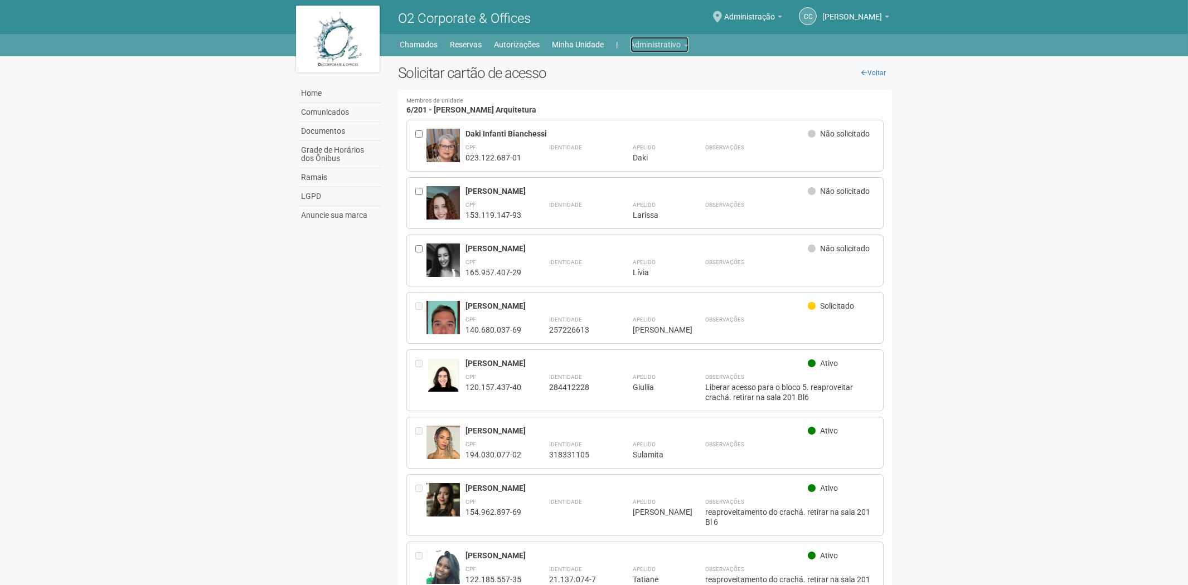
click at [639, 51] on link "Administrativo" at bounding box center [660, 45] width 58 height 16
click at [634, 84] on link "Cartões de acesso" at bounding box center [644, 88] width 95 height 20
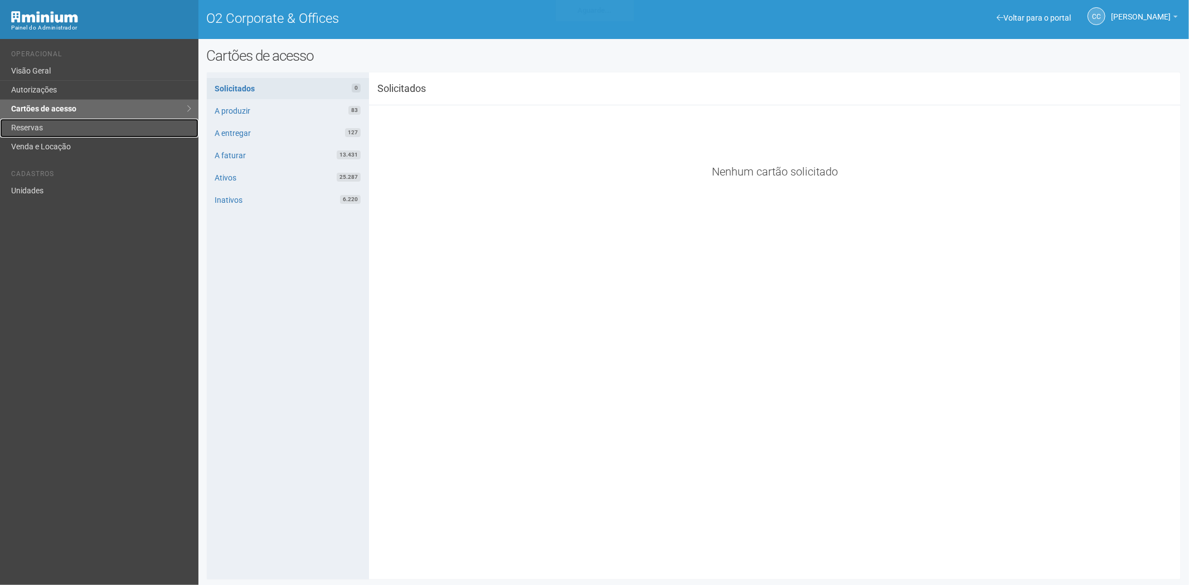
click at [47, 130] on link "Reservas" at bounding box center [99, 128] width 198 height 19
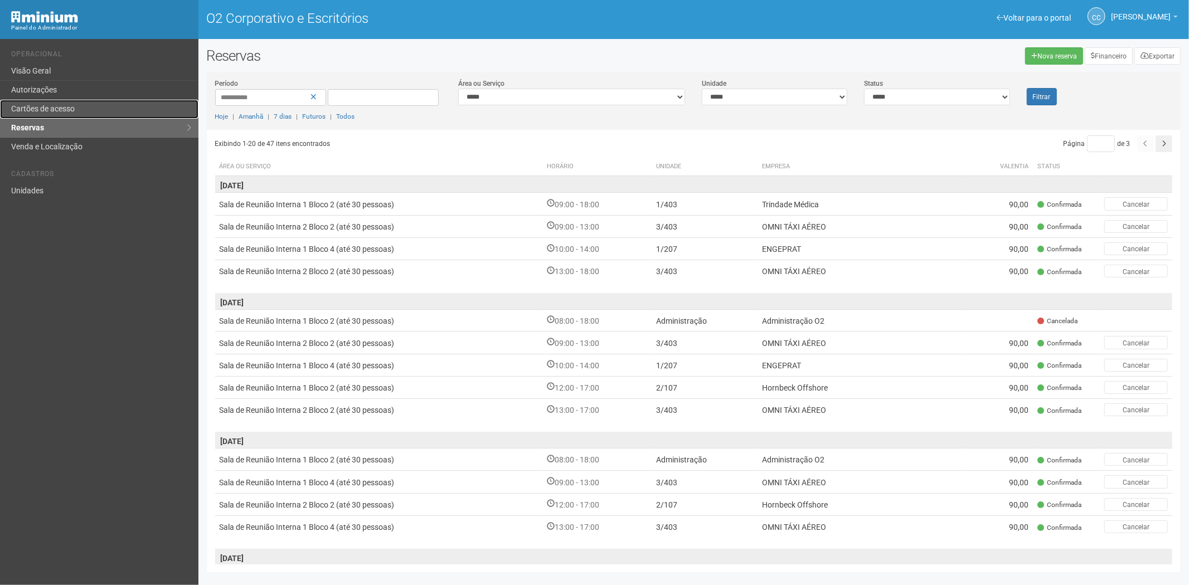
click at [102, 103] on link "Cartões de acesso" at bounding box center [99, 109] width 198 height 19
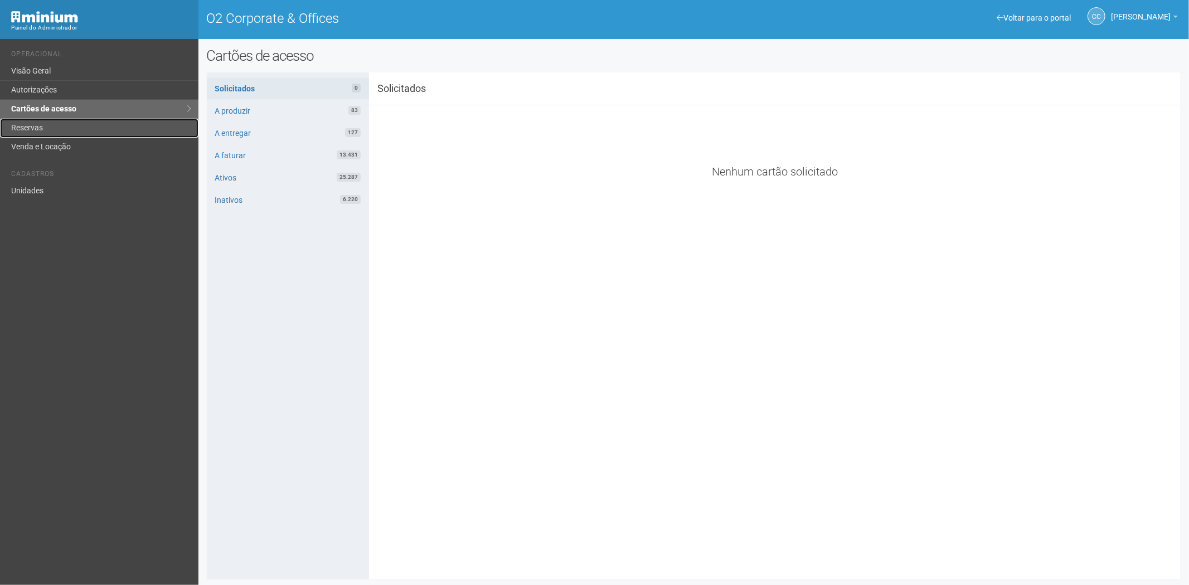
click at [47, 124] on link "Reservas" at bounding box center [99, 128] width 198 height 19
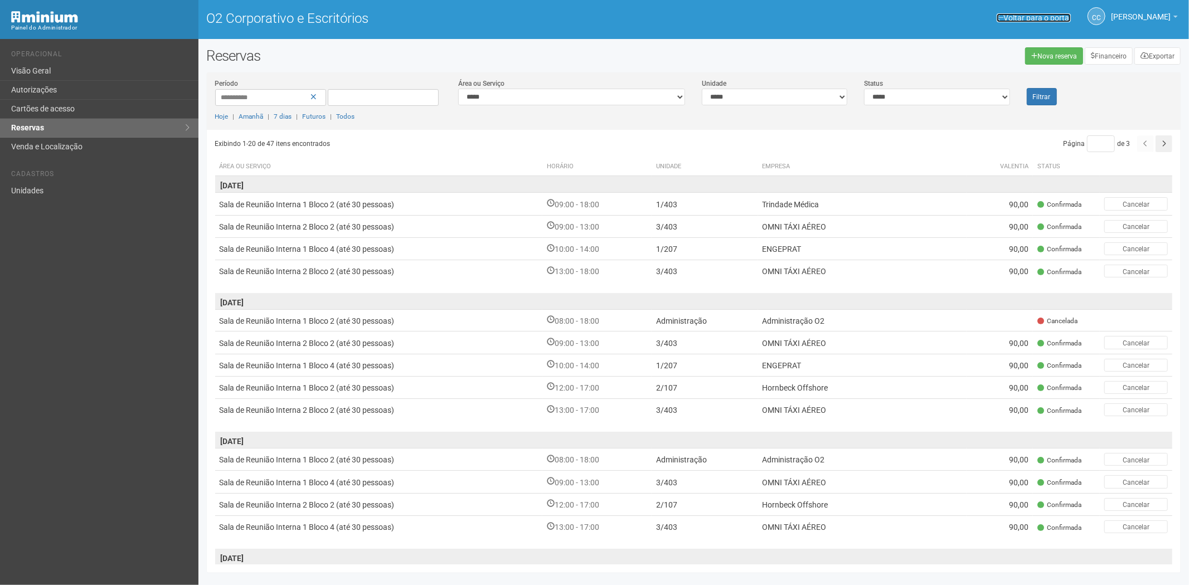
click at [997, 17] on span at bounding box center [1000, 18] width 7 height 8
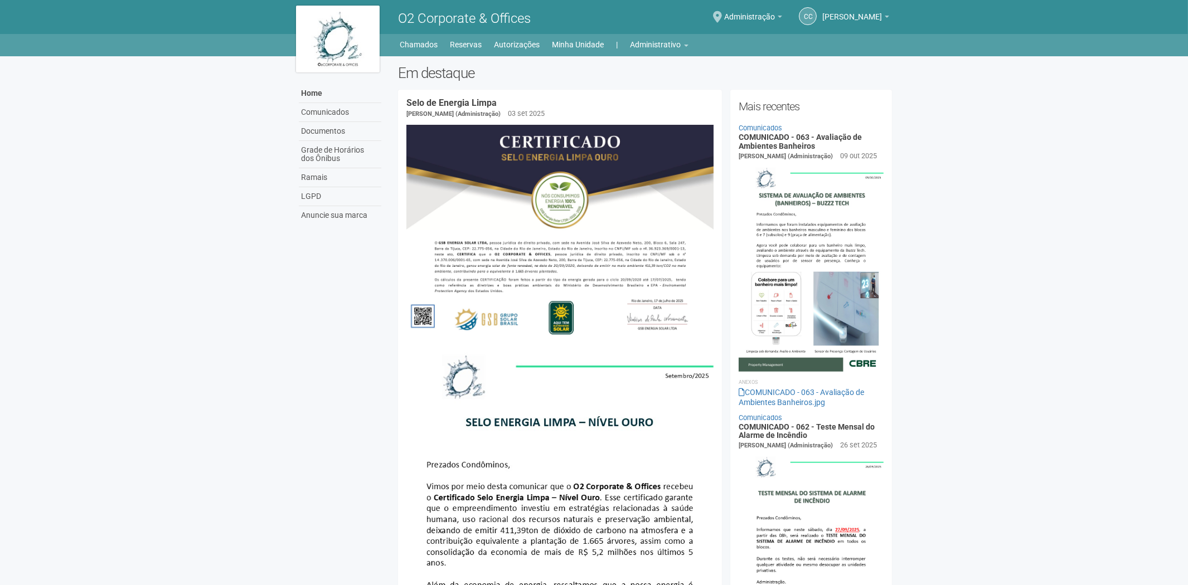
click at [645, 36] on div "Home Home Comunicados Documentos Grade de Horários dos Ônibus Ramais LGPD Anunc…" at bounding box center [594, 43] width 613 height 18
click at [644, 40] on link "Administrativo" at bounding box center [660, 45] width 58 height 16
click at [648, 86] on link "Cartões de acesso" at bounding box center [644, 88] width 95 height 20
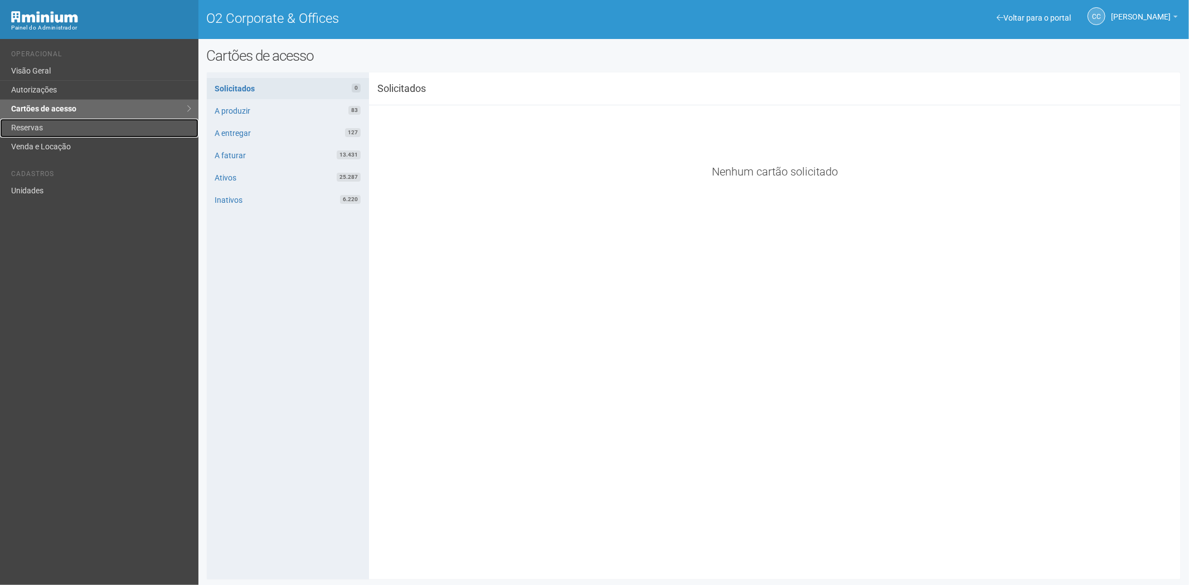
click at [49, 122] on link "Reservas" at bounding box center [99, 128] width 198 height 19
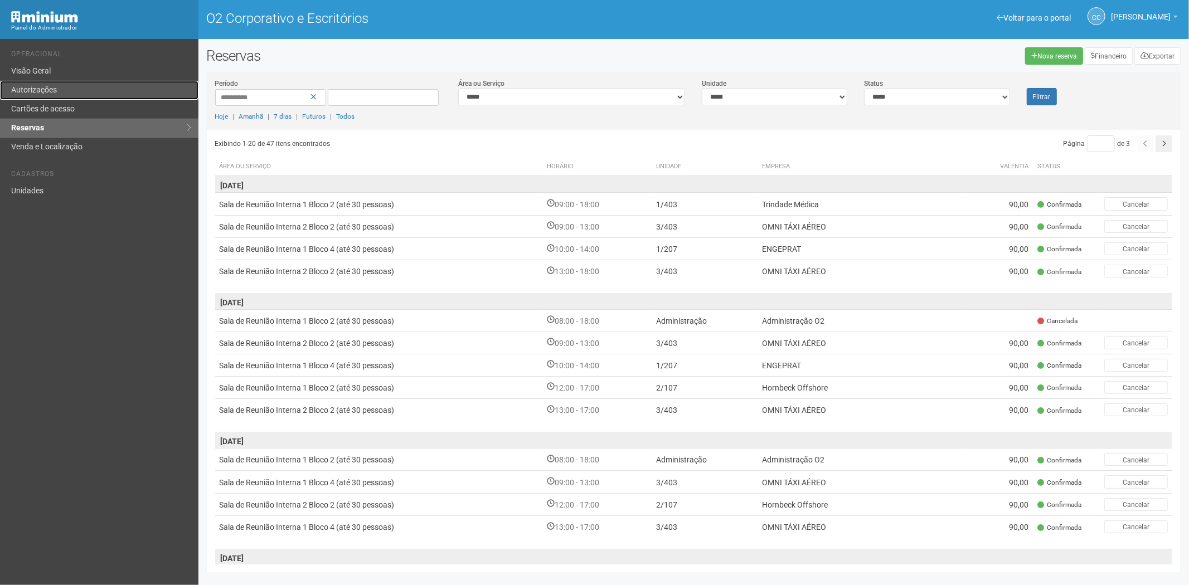
click at [98, 98] on link "Autorizações" at bounding box center [99, 90] width 198 height 19
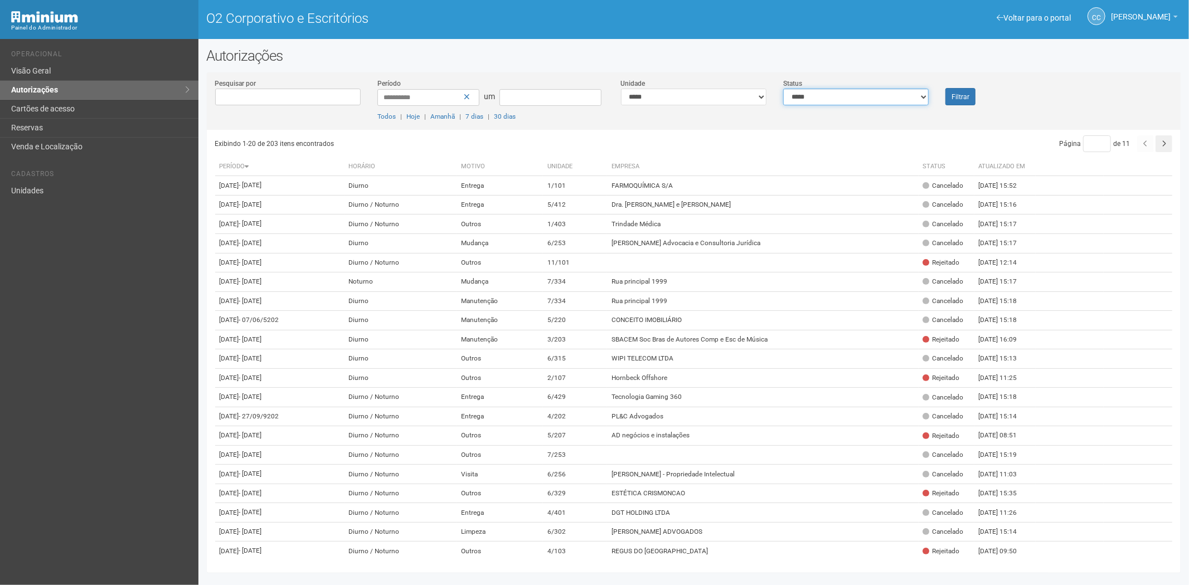
click at [831, 96] on select "**********" at bounding box center [856, 97] width 146 height 17
select select "*"
click at [783, 89] on select "**********" at bounding box center [856, 97] width 146 height 17
click at [960, 90] on button "Filtrar" at bounding box center [961, 96] width 30 height 17
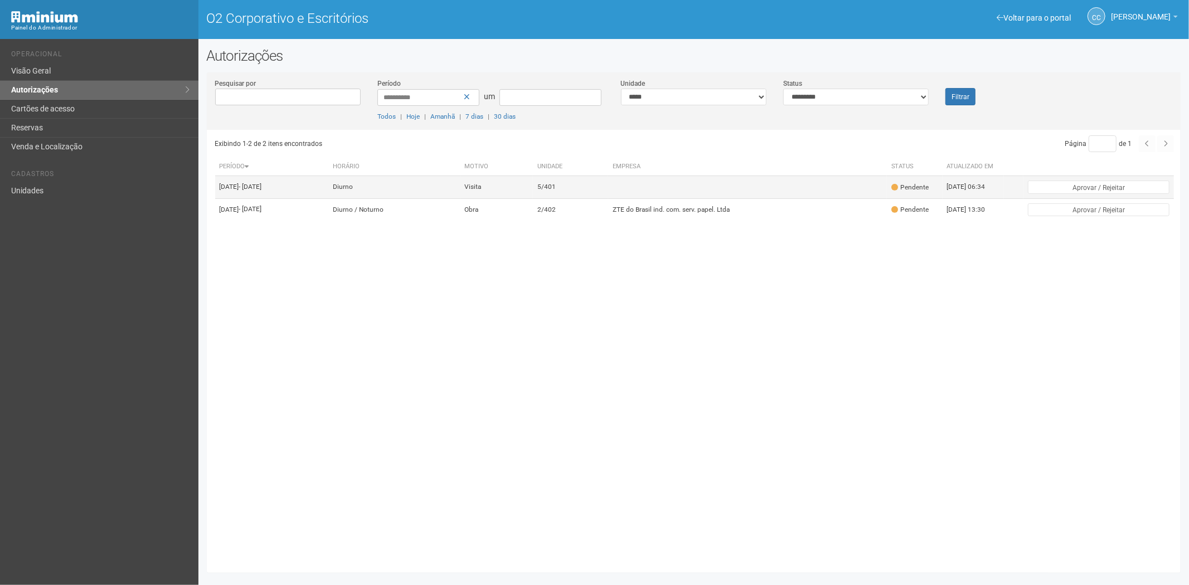
click at [608, 192] on td "5/401" at bounding box center [570, 187] width 75 height 22
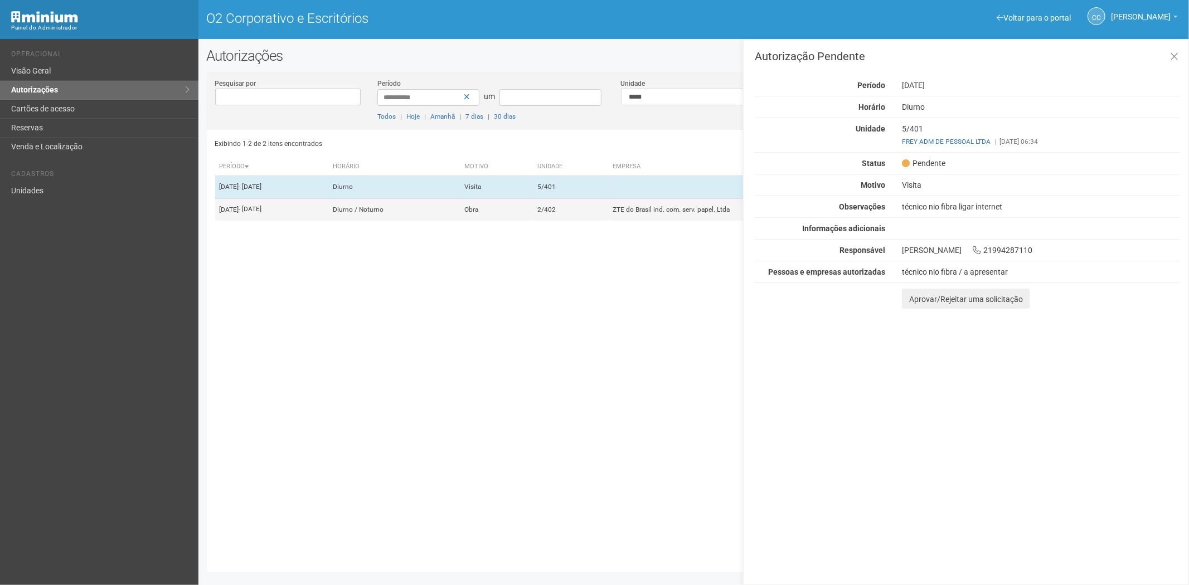
click at [608, 221] on td "2/402" at bounding box center [570, 209] width 75 height 22
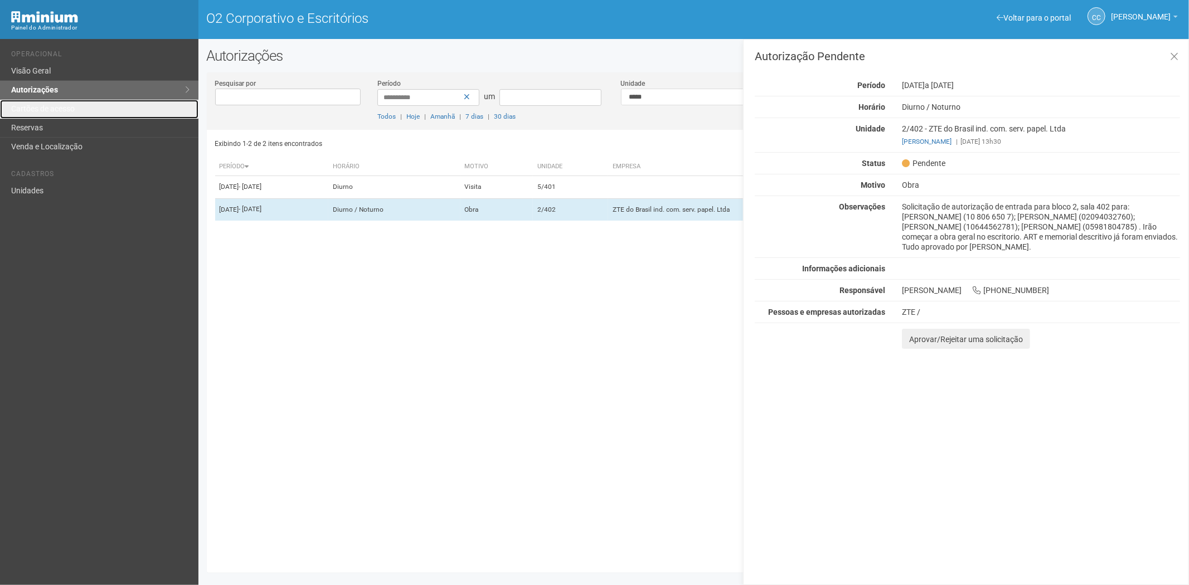
drag, startPoint x: 85, startPoint y: 114, endPoint x: 332, endPoint y: 414, distance: 387.7
click at [86, 114] on link "Cartões de acesso" at bounding box center [99, 109] width 198 height 19
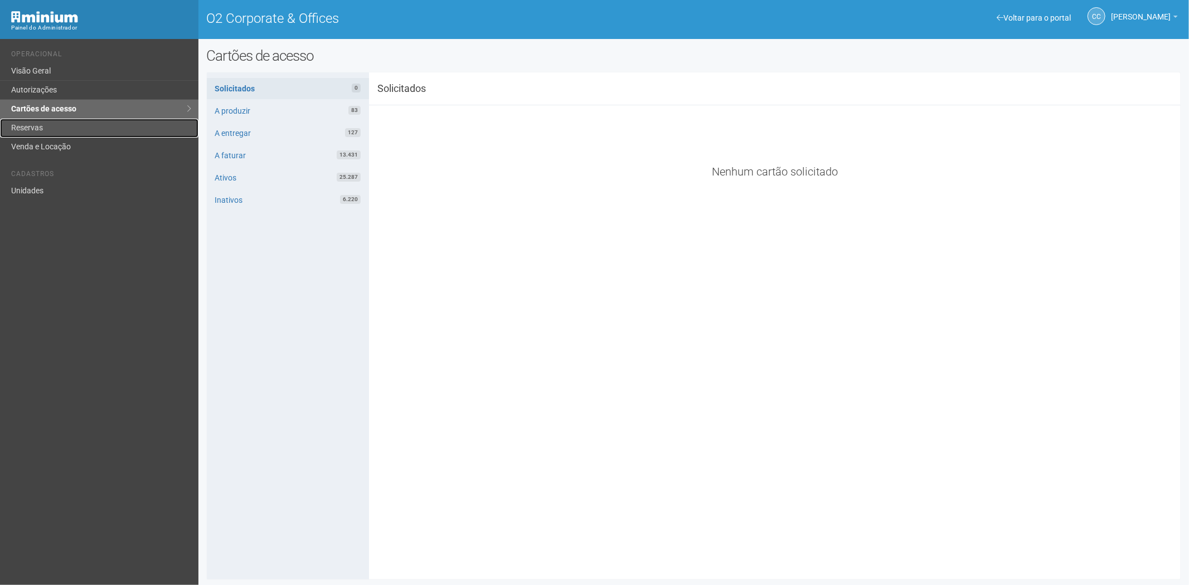
click at [79, 134] on link "Reservas" at bounding box center [99, 128] width 198 height 19
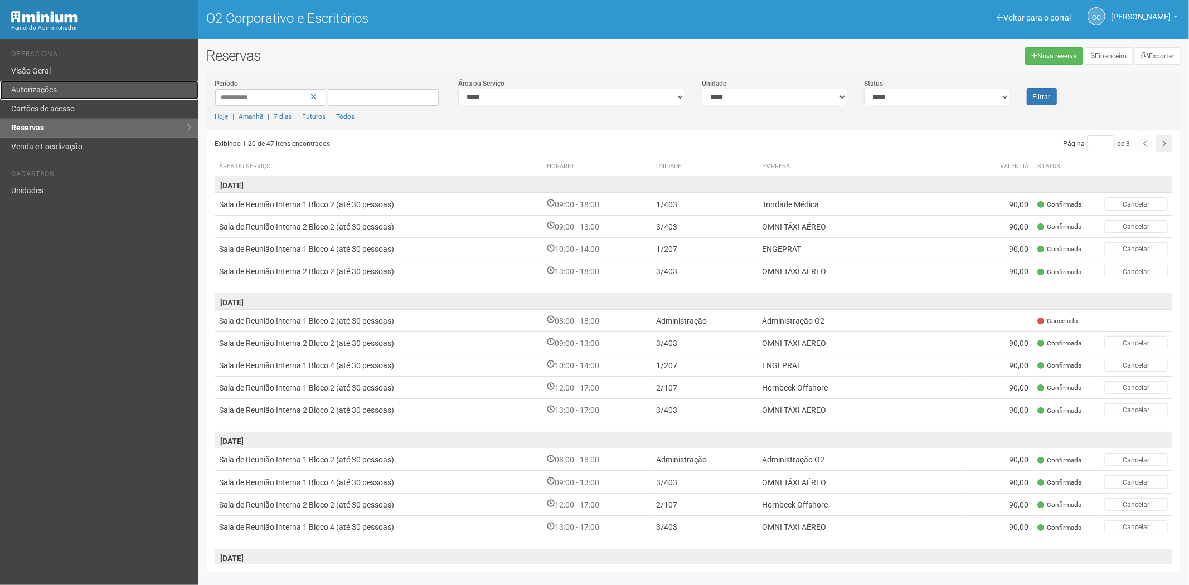
drag, startPoint x: 51, startPoint y: 99, endPoint x: 59, endPoint y: 99, distance: 8.4
click at [51, 99] on link "Autorizações" at bounding box center [99, 90] width 198 height 19
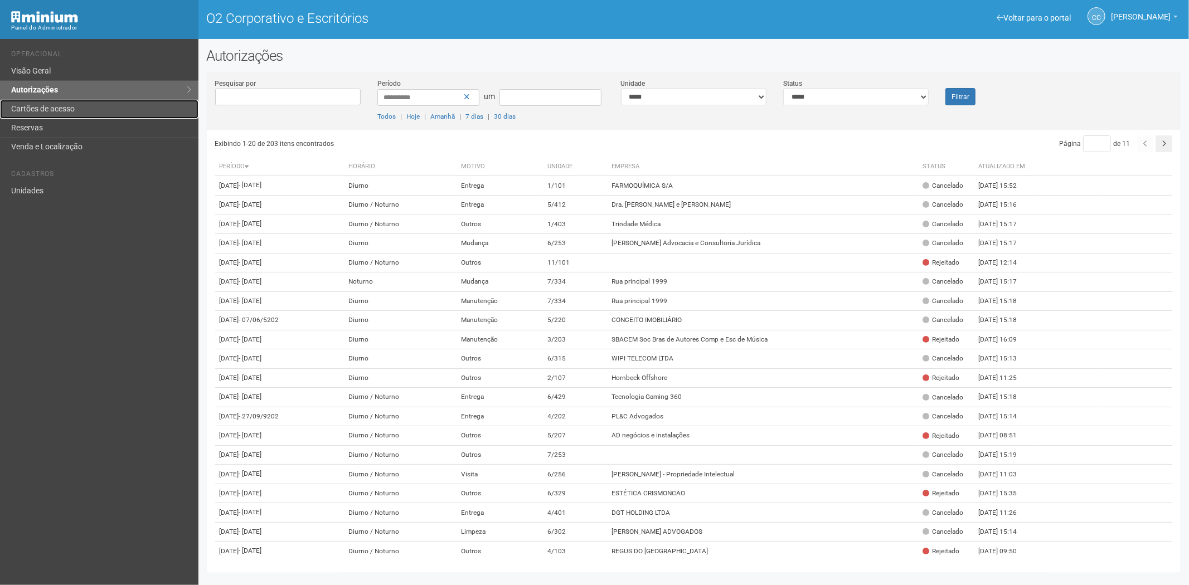
click at [68, 106] on font "Cartões de acesso" at bounding box center [43, 108] width 64 height 9
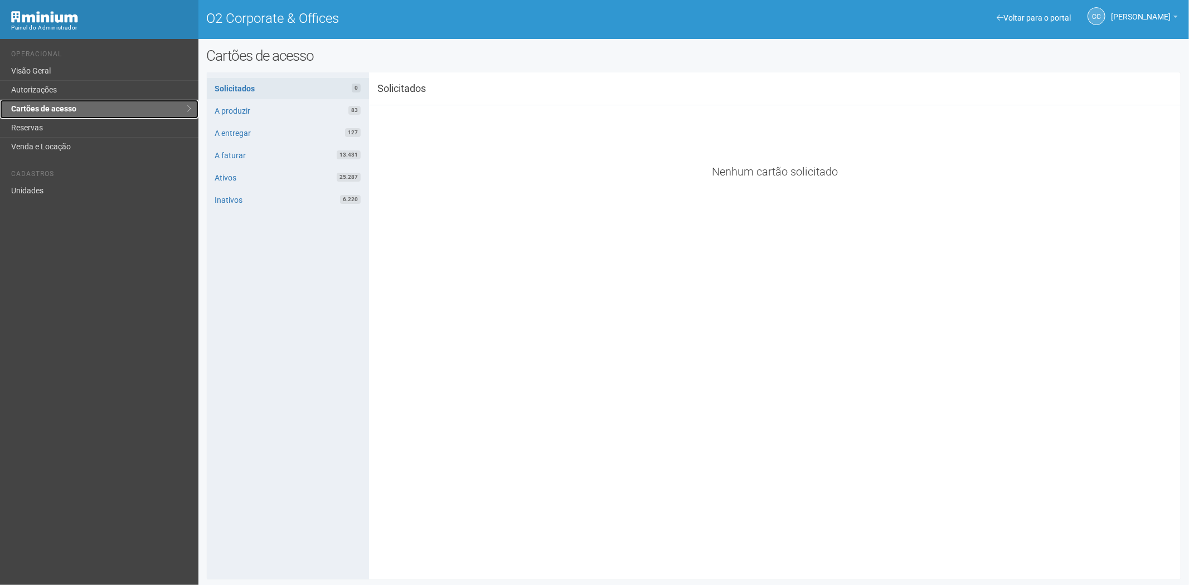
click at [47, 115] on link "Cartões de acesso" at bounding box center [99, 109] width 198 height 19
click at [46, 129] on link "Reservas" at bounding box center [99, 128] width 198 height 19
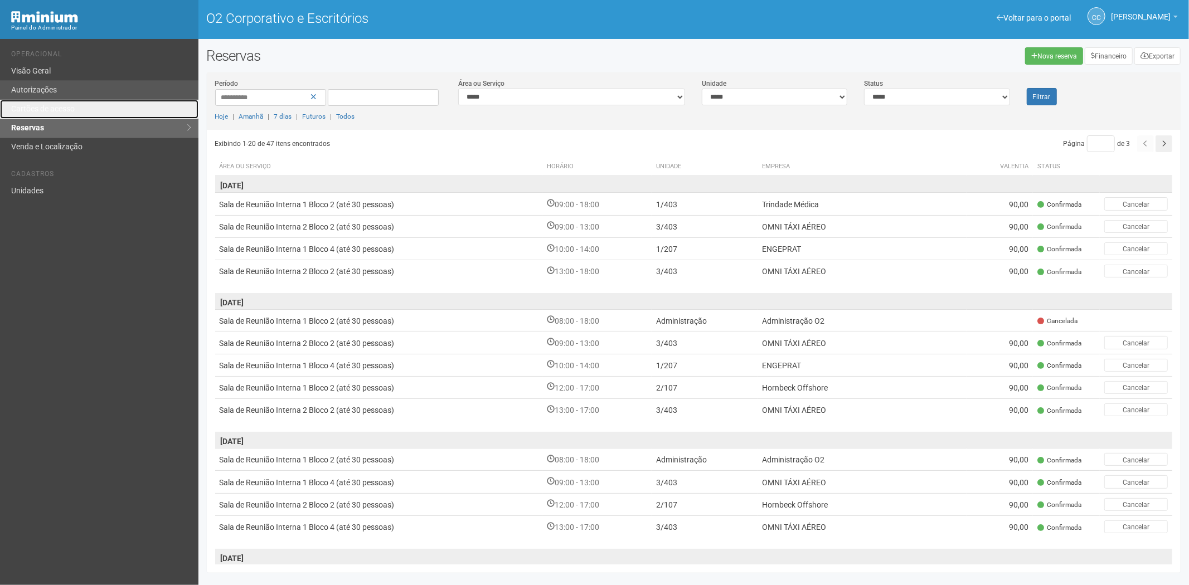
click at [65, 99] on ul "Operacional Visão Geral Autorizações Cartões de acesso Reservas Venda e Localiz…" at bounding box center [100, 99] width 179 height 114
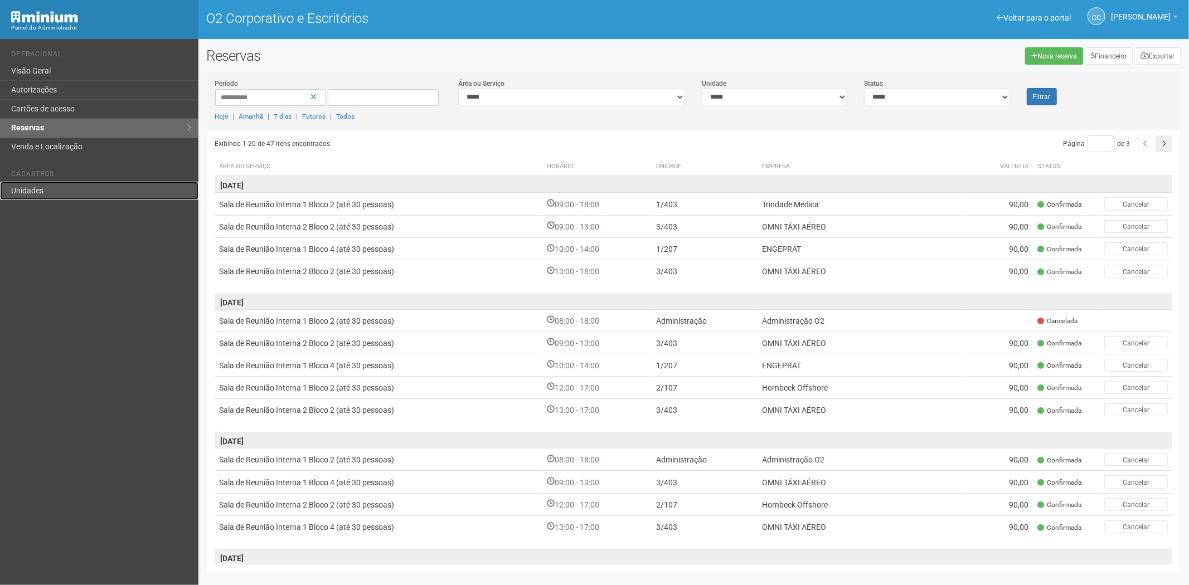
click at [51, 192] on link "Unidades" at bounding box center [99, 191] width 198 height 18
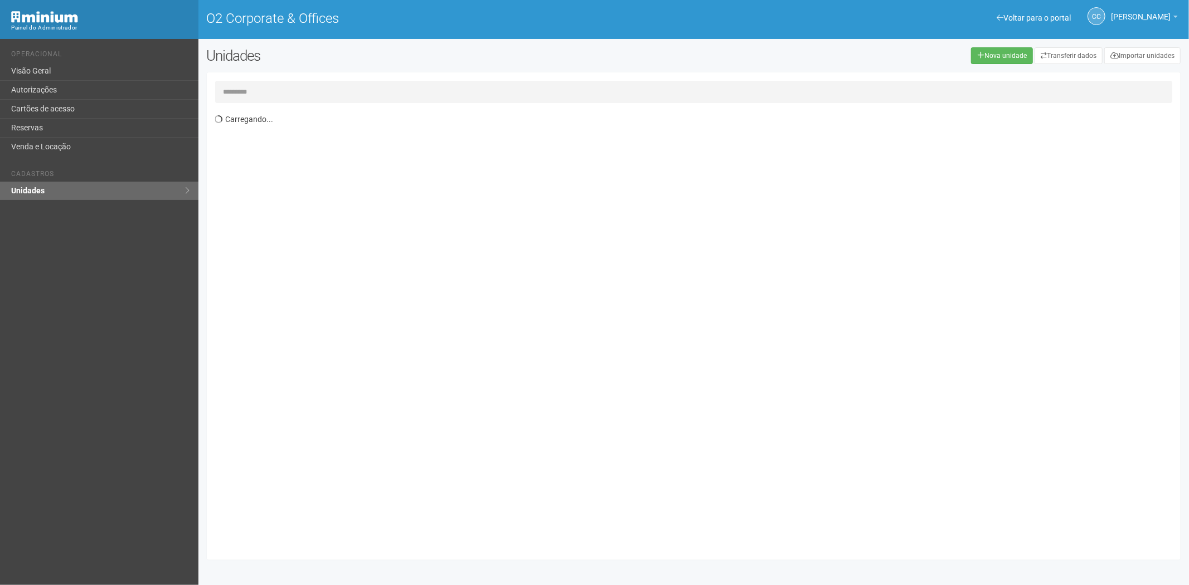
click at [281, 88] on input "text" at bounding box center [694, 92] width 958 height 22
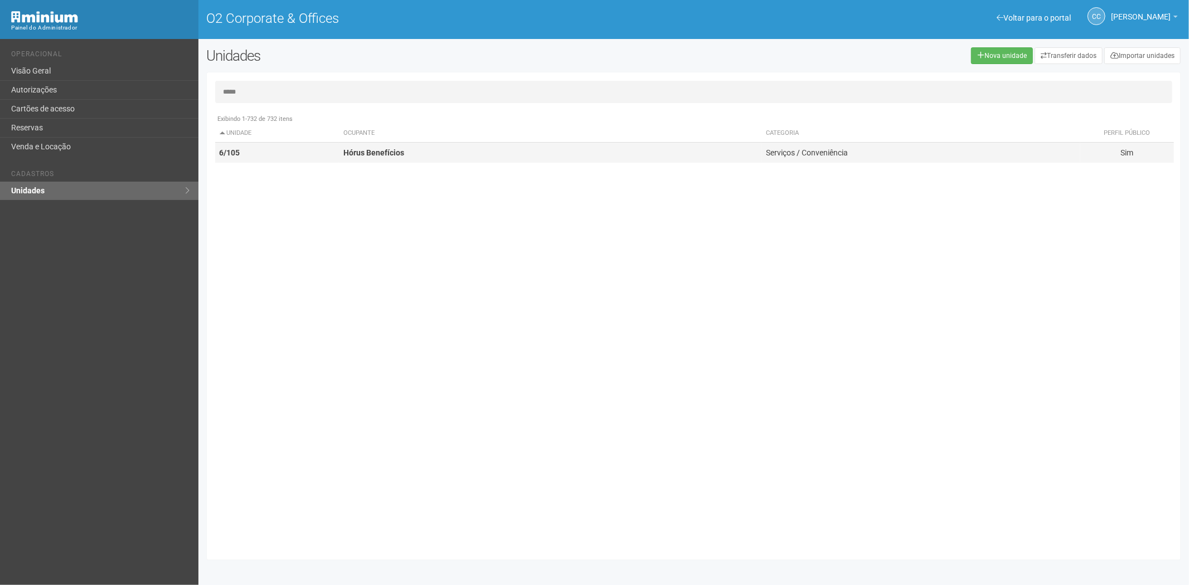
type input "*****"
click at [391, 153] on strong "Hórus Benefícios" at bounding box center [373, 152] width 61 height 9
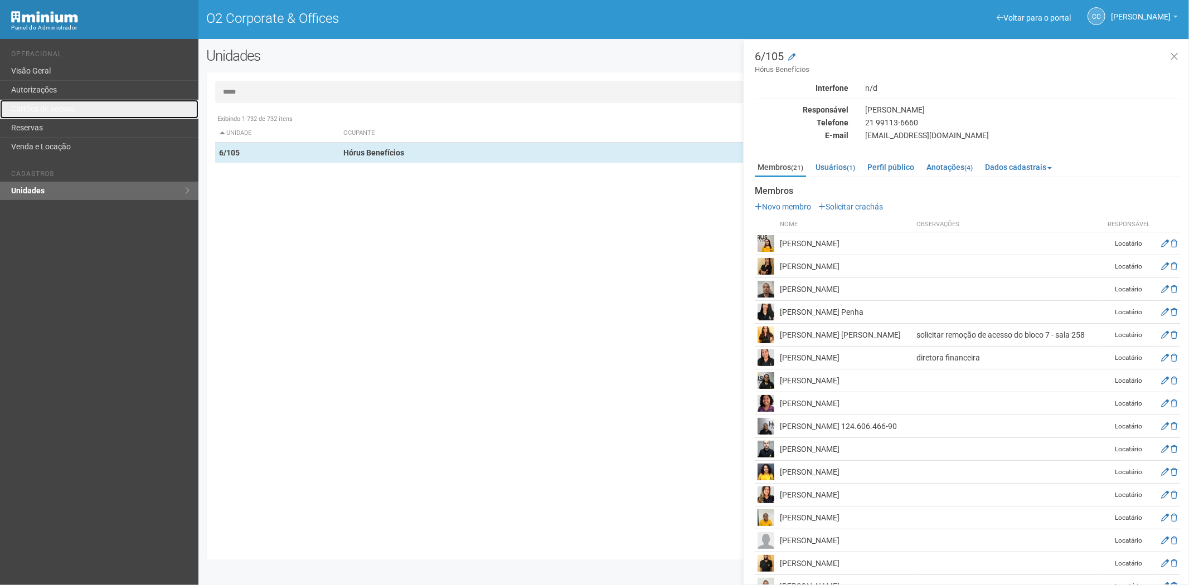
drag, startPoint x: 32, startPoint y: 106, endPoint x: 366, endPoint y: 223, distance: 353.7
click at [31, 106] on link "Cartões de acesso" at bounding box center [99, 109] width 198 height 19
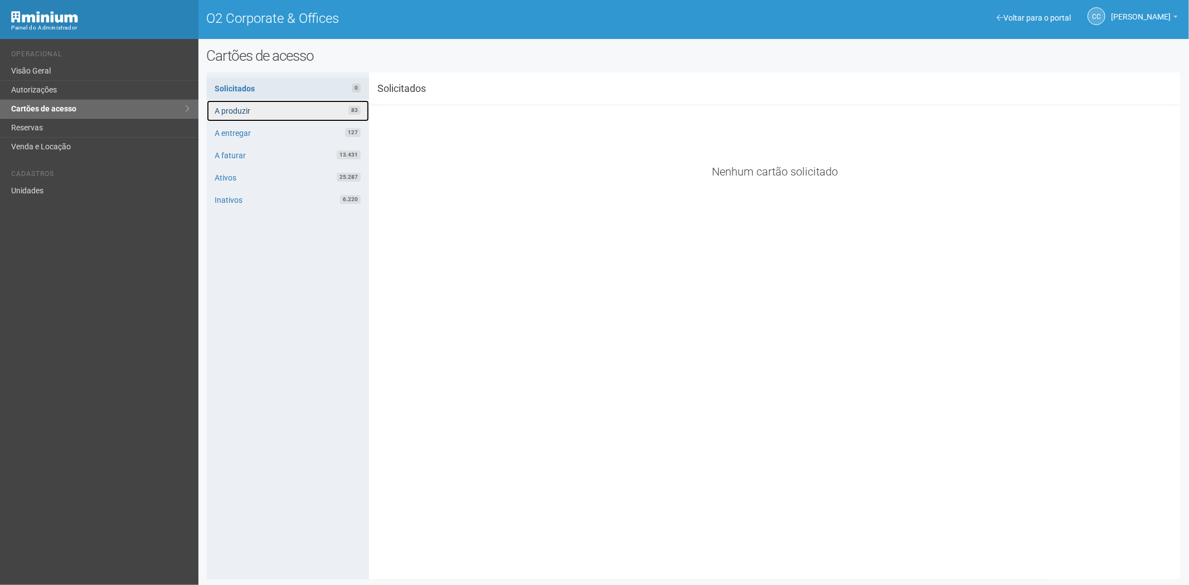
click at [305, 114] on link "A produzir 83" at bounding box center [288, 110] width 162 height 21
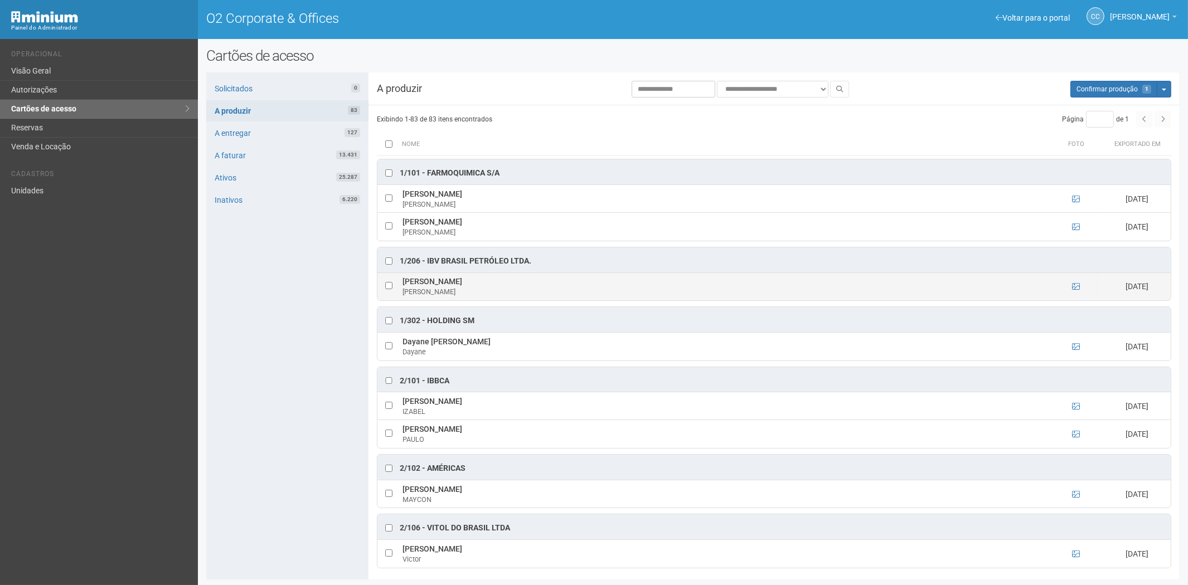
drag, startPoint x: 400, startPoint y: 282, endPoint x: 447, endPoint y: 288, distance: 47.3
click at [447, 288] on td "Harinath V. Harinath V." at bounding box center [724, 287] width 648 height 28
copy td "Harinath V."
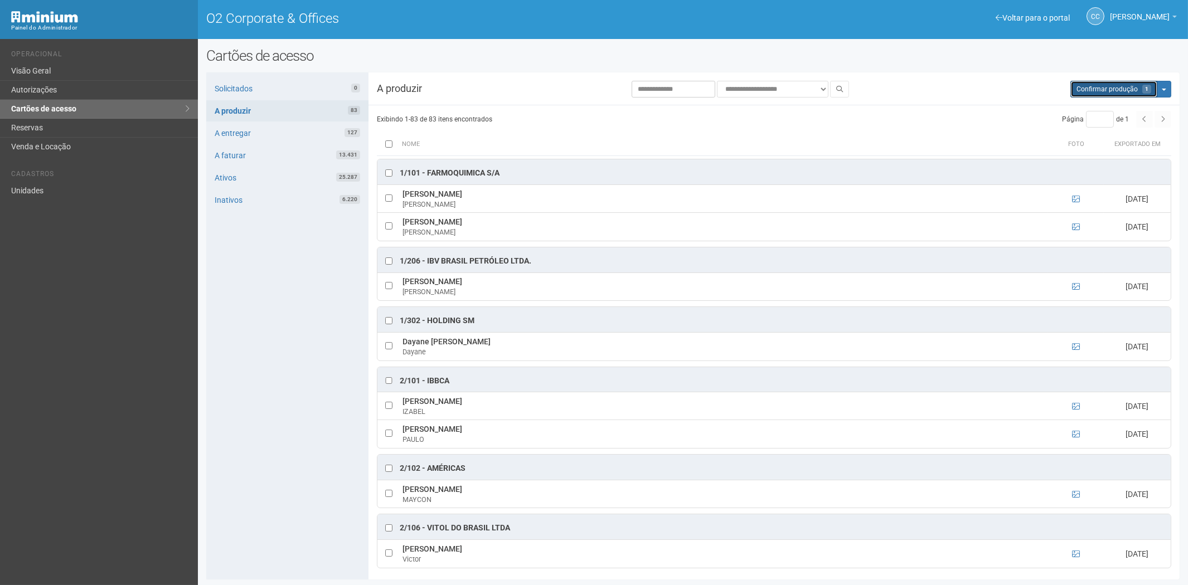
click at [1097, 94] on button "Aguarde... Confirmar produção 1" at bounding box center [1113, 89] width 87 height 17
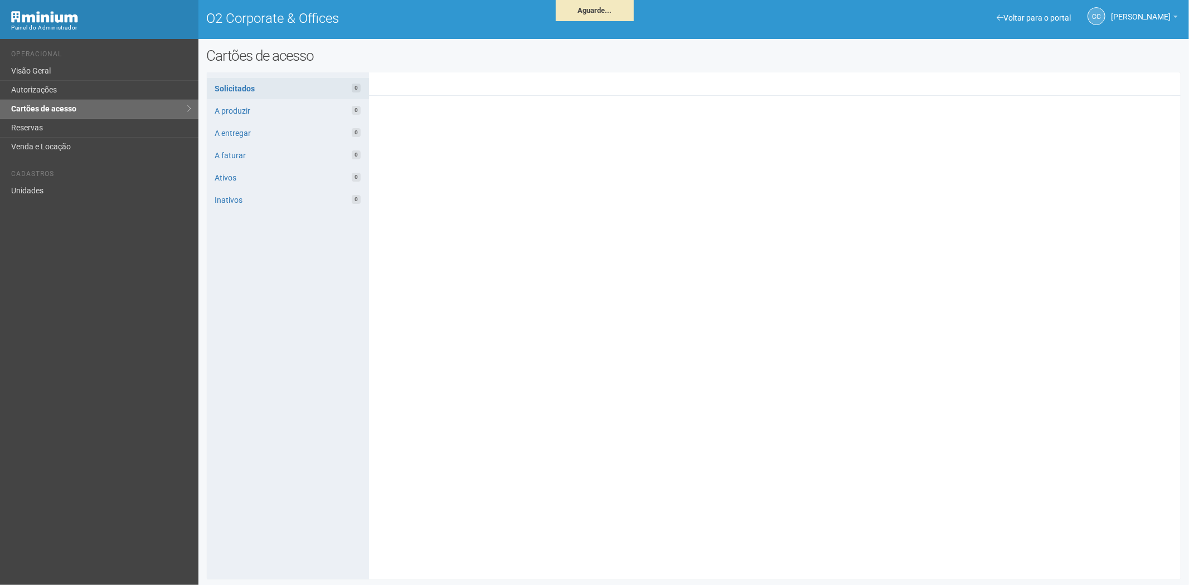
click at [89, 177] on li "Cadastros" at bounding box center [100, 176] width 179 height 12
click at [90, 185] on link "Unidades" at bounding box center [99, 191] width 198 height 18
click at [85, 185] on link "Unidades" at bounding box center [99, 191] width 198 height 18
click at [36, 191] on link "Unidades" at bounding box center [99, 191] width 198 height 18
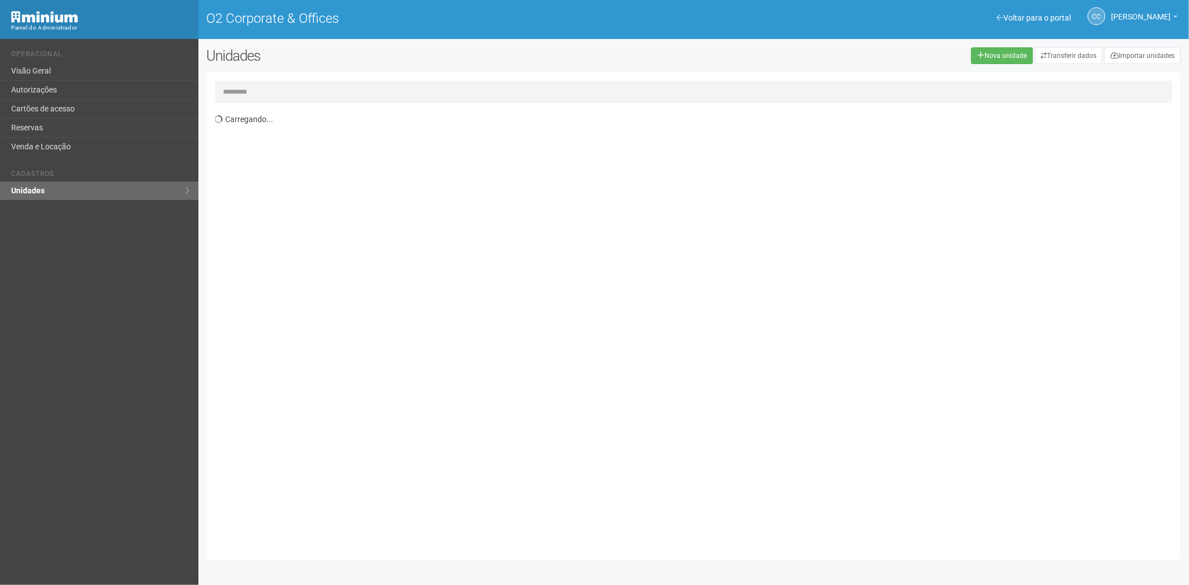
drag, startPoint x: 269, startPoint y: 82, endPoint x: 280, endPoint y: 81, distance: 11.2
click at [279, 78] on div "Carregando..." at bounding box center [694, 316] width 975 height 488
type input "****"
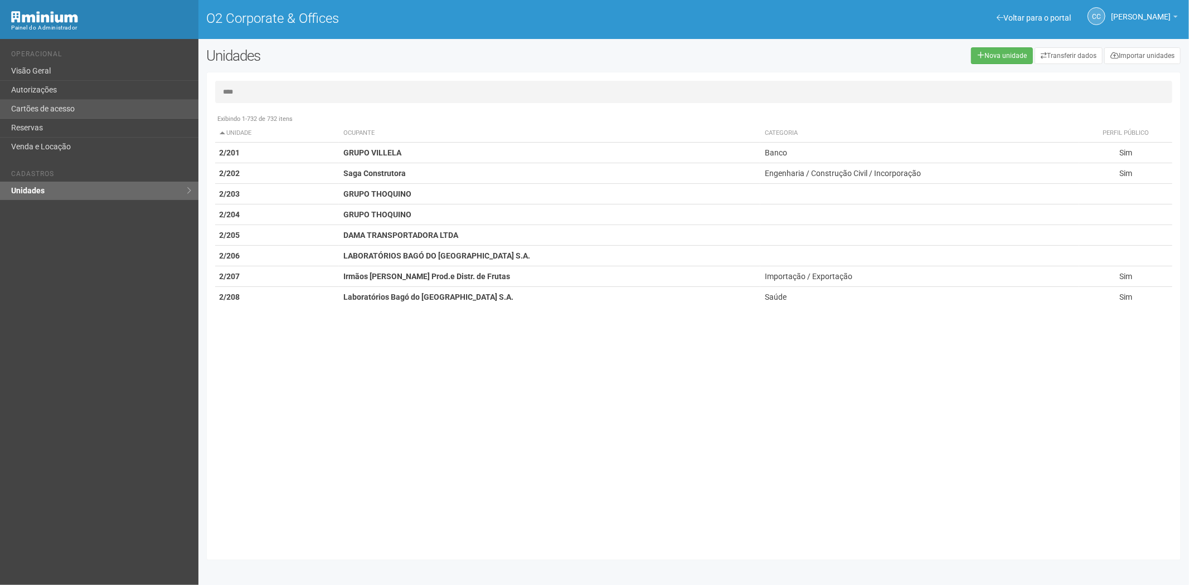
type input "****"
drag, startPoint x: 41, startPoint y: 108, endPoint x: 209, endPoint y: 17, distance: 190.3
click at [42, 108] on link "Cartões de acesso" at bounding box center [99, 109] width 198 height 19
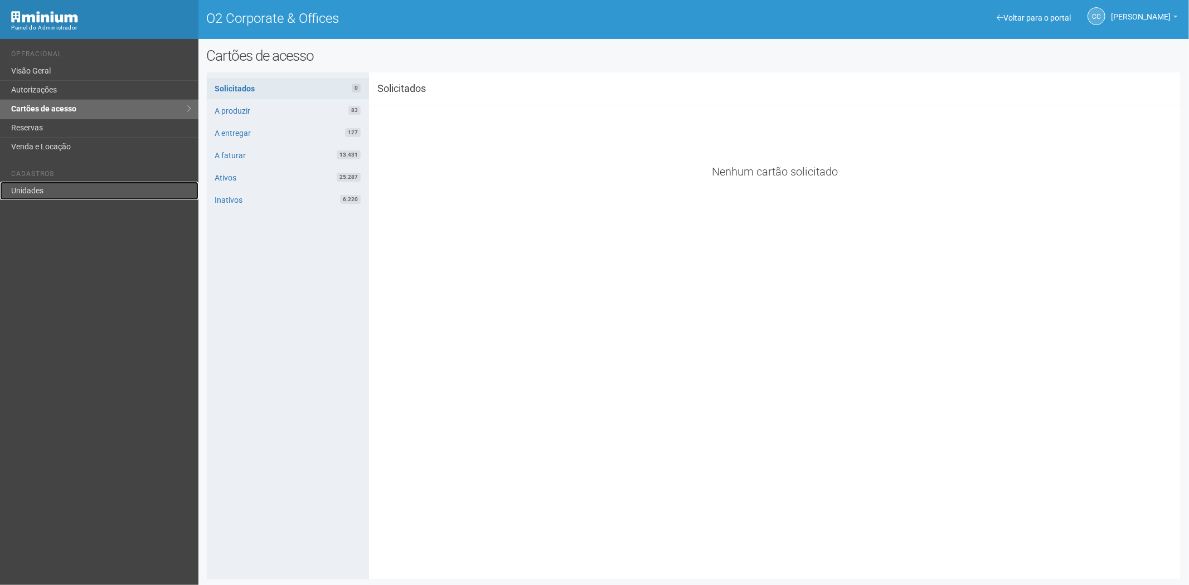
click at [43, 193] on link "Unidades" at bounding box center [99, 191] width 198 height 18
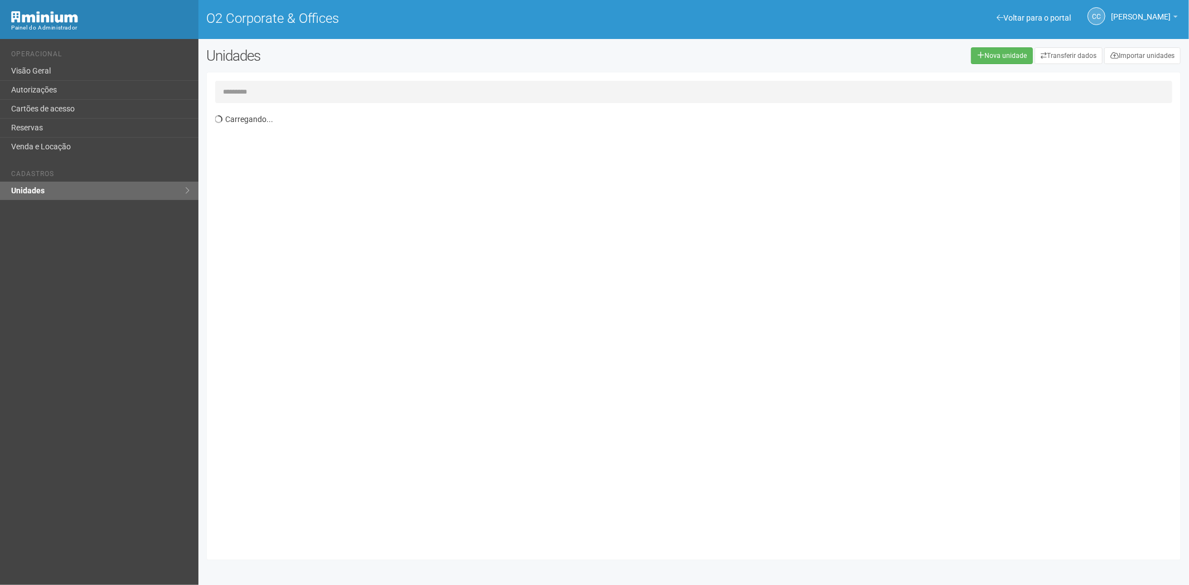
click at [278, 97] on input "text" at bounding box center [694, 92] width 958 height 22
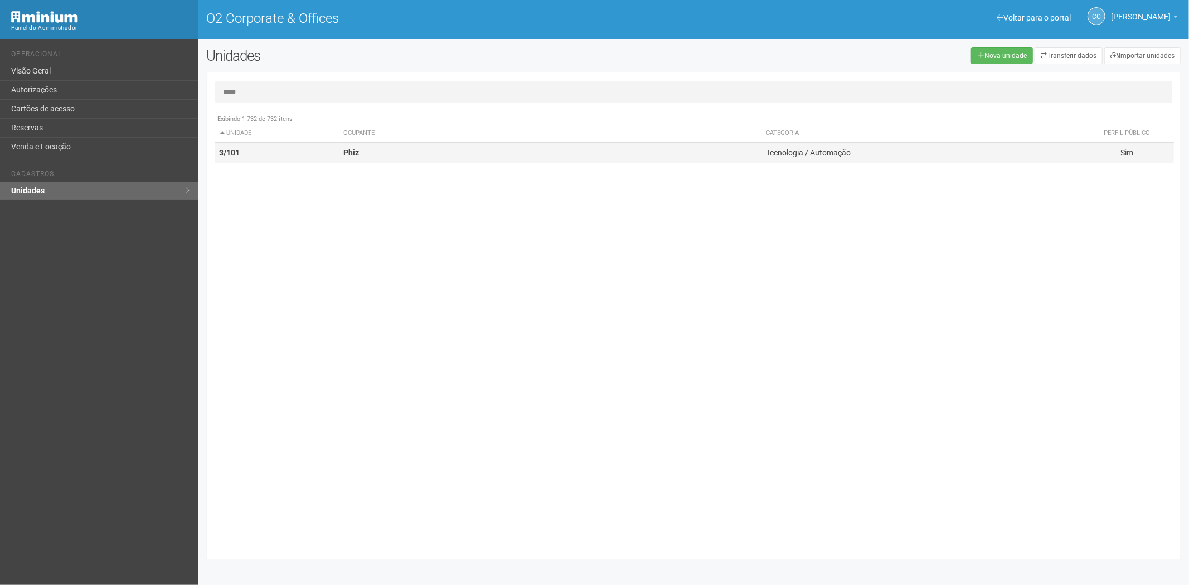
type input "*****"
drag, startPoint x: 299, startPoint y: 142, endPoint x: 297, endPoint y: 149, distance: 7.6
click at [298, 146] on td "3/101" at bounding box center [277, 153] width 124 height 21
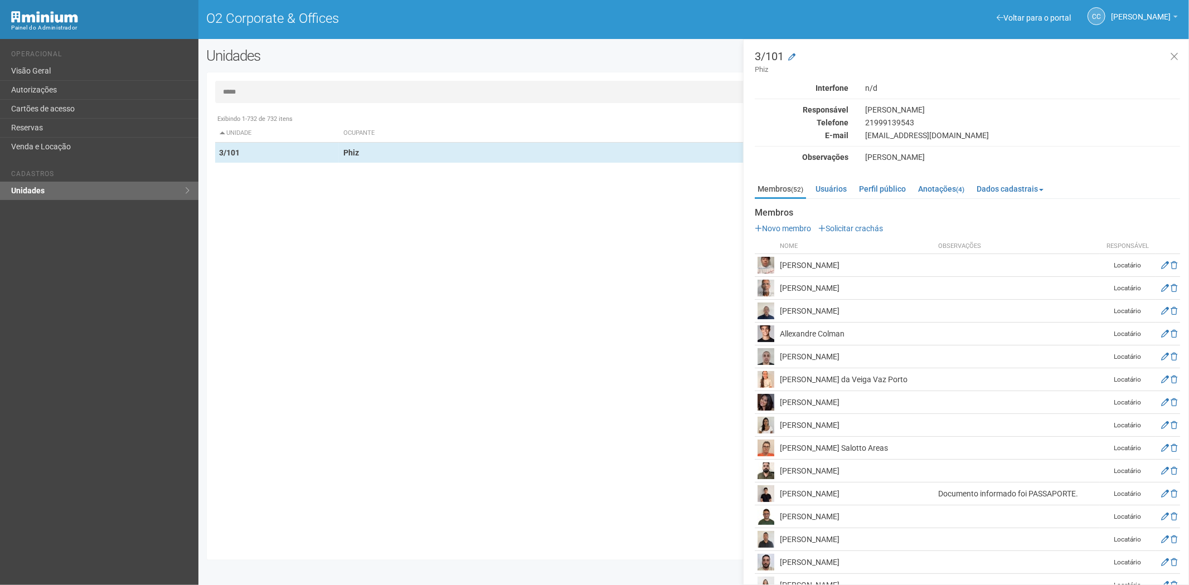
click at [864, 231] on link "Solicitar crachás" at bounding box center [850, 228] width 65 height 9
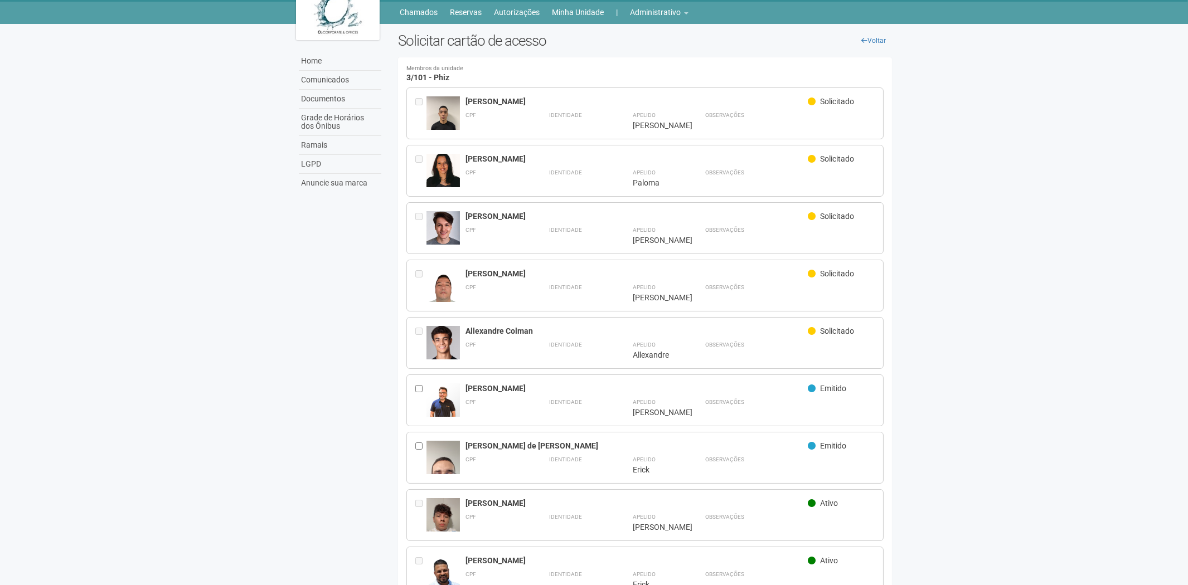
scroll to position [62, 0]
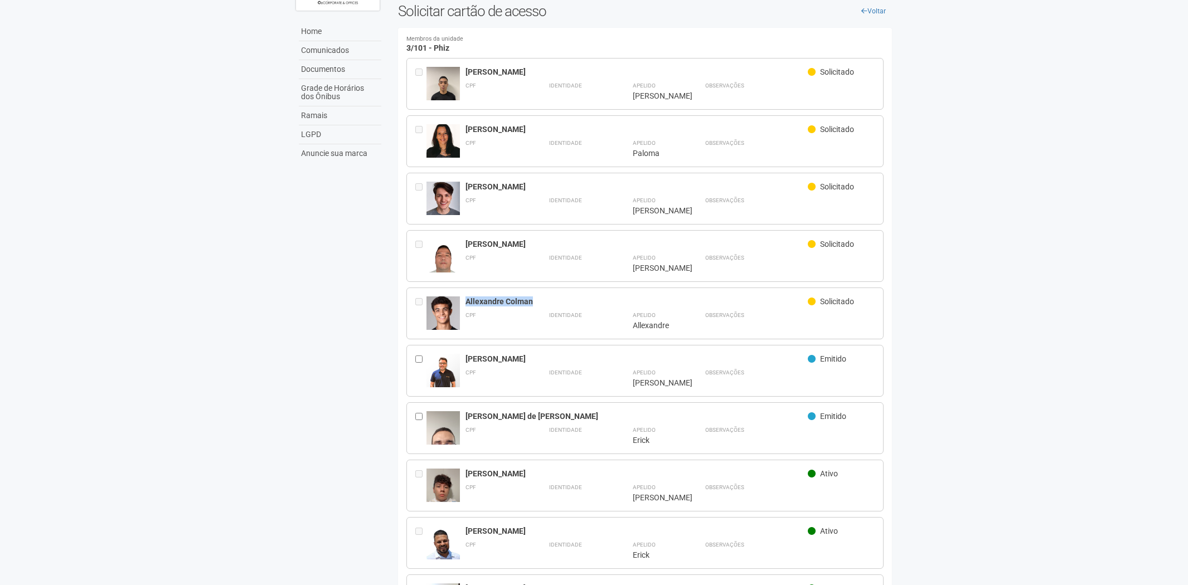
drag, startPoint x: 465, startPoint y: 299, endPoint x: 532, endPoint y: 301, distance: 66.9
click at [532, 301] on div "Allexandre Colman" at bounding box center [637, 302] width 343 height 10
copy div "Allexandre Colman"
